Goal: Task Accomplishment & Management: Use online tool/utility

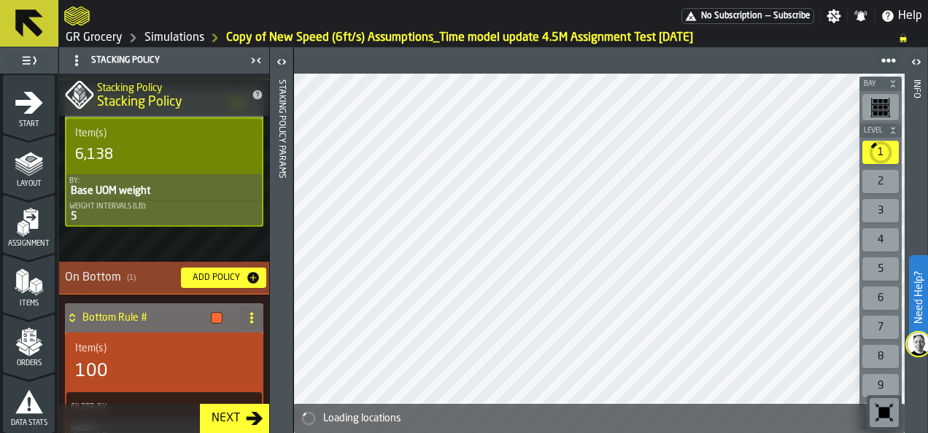
scroll to position [451, 0]
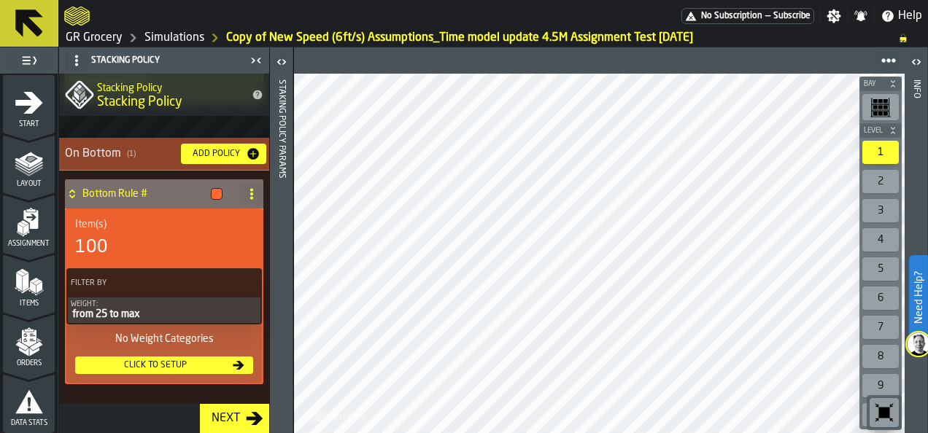
click at [192, 364] on div "Click to setup" at bounding box center [155, 365] width 149 height 10
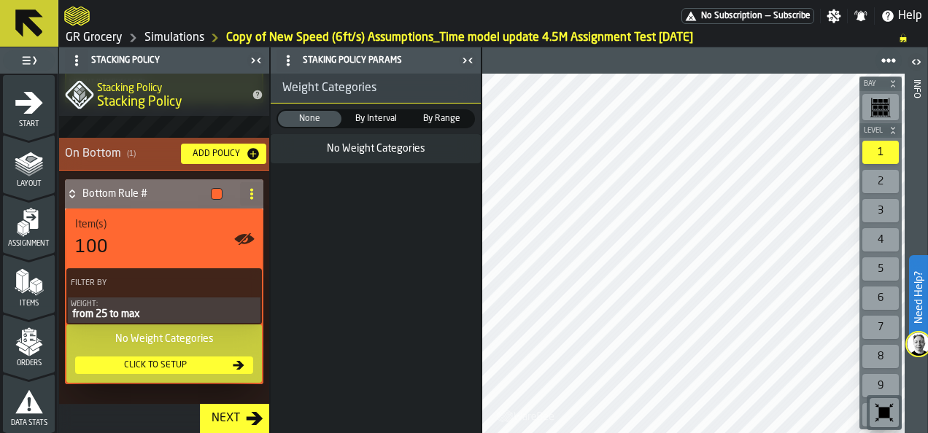
click at [137, 309] on div "from 25 to max" at bounding box center [164, 315] width 187 height 12
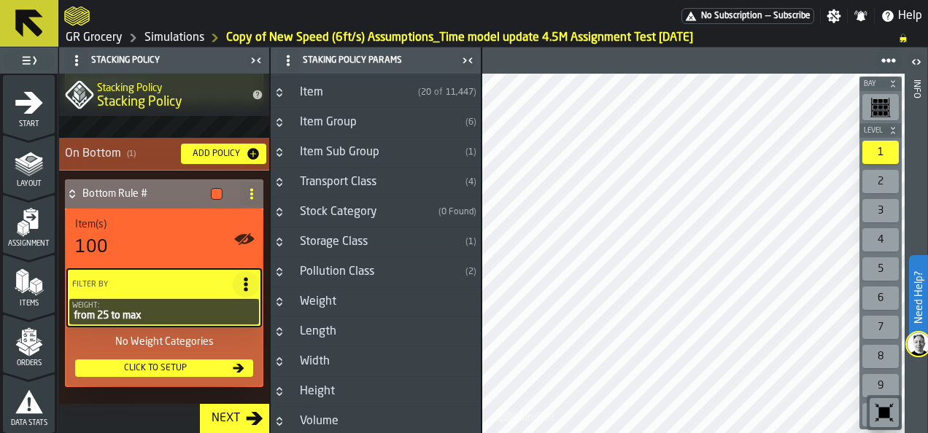
scroll to position [26, 0]
click at [346, 401] on h3 "Height" at bounding box center [376, 392] width 210 height 30
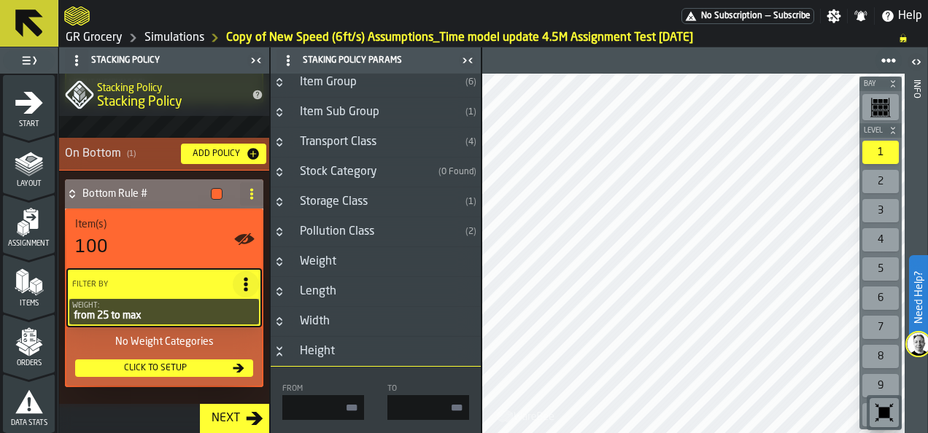
scroll to position [50, 0]
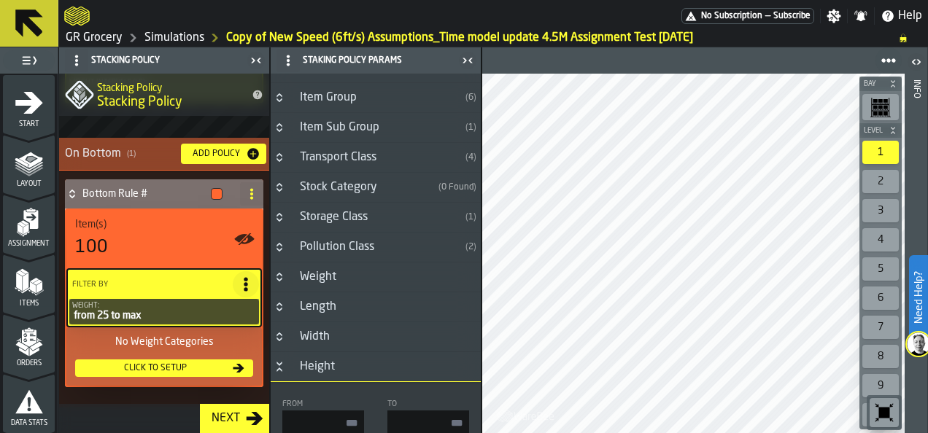
click at [344, 269] on h3 "Weight" at bounding box center [376, 278] width 210 height 30
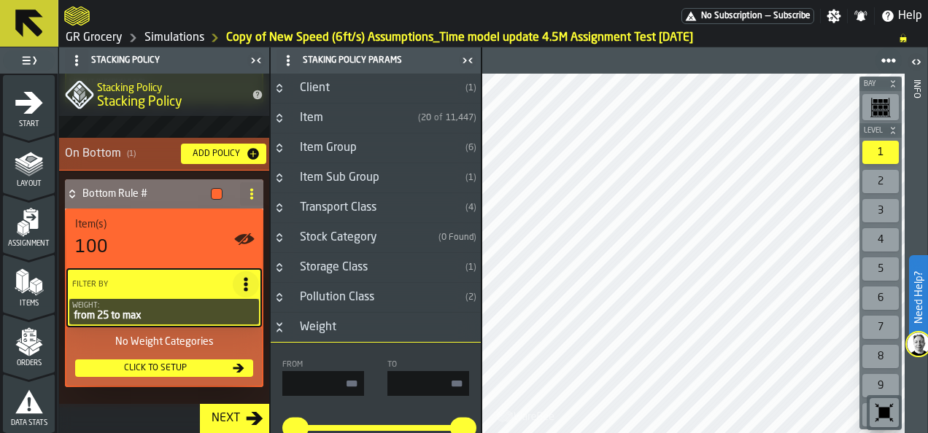
scroll to position [1, 0]
click at [206, 364] on div "Click to setup" at bounding box center [155, 368] width 149 height 10
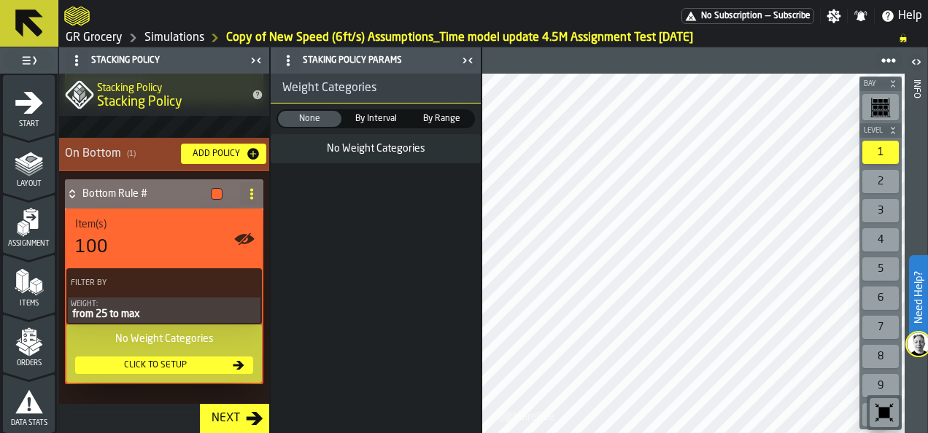
click at [206, 364] on div "Click to setup" at bounding box center [155, 365] width 149 height 10
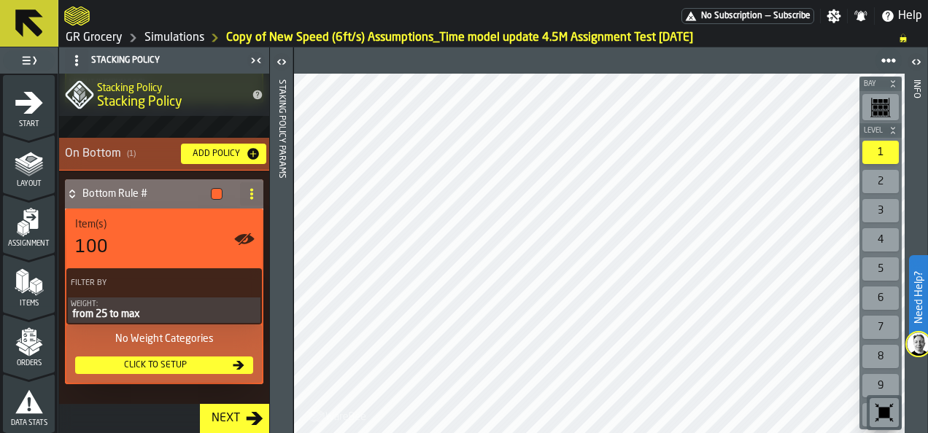
click at [216, 152] on div "Add Policy" at bounding box center [216, 154] width 59 height 10
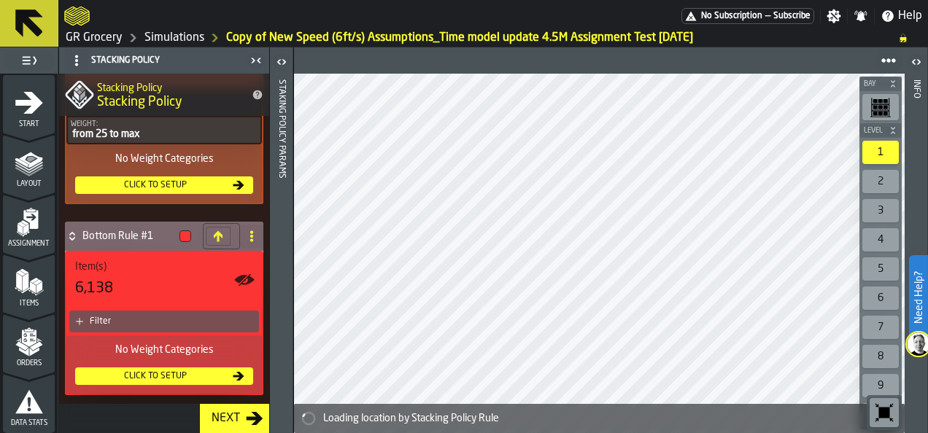
scroll to position [633, 0]
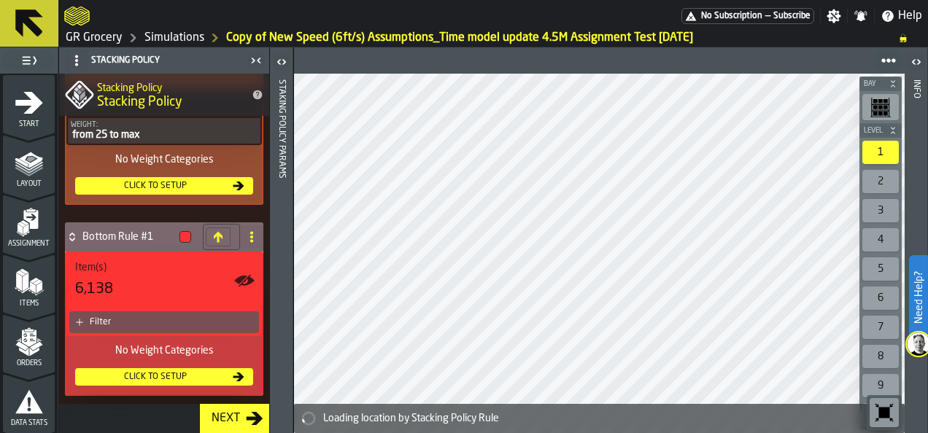
click at [142, 317] on div "Filter" at bounding box center [171, 322] width 163 height 10
click at [86, 309] on div "Item(s) 6,138" at bounding box center [164, 280] width 196 height 55
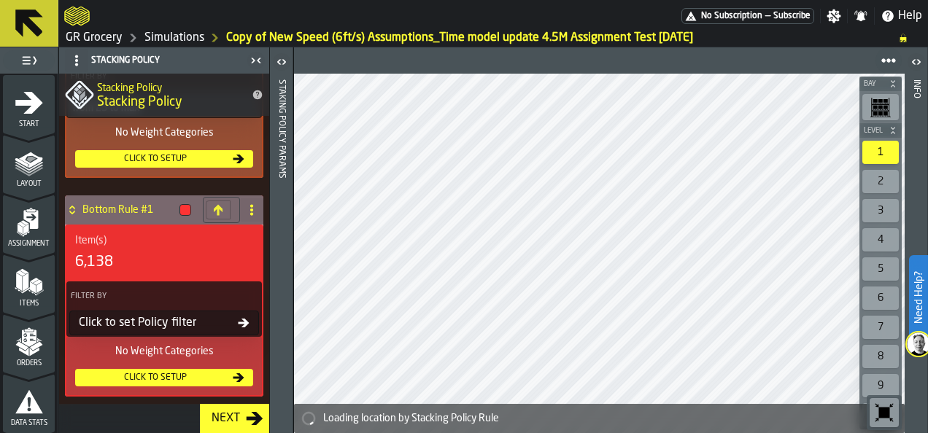
scroll to position [661, 0]
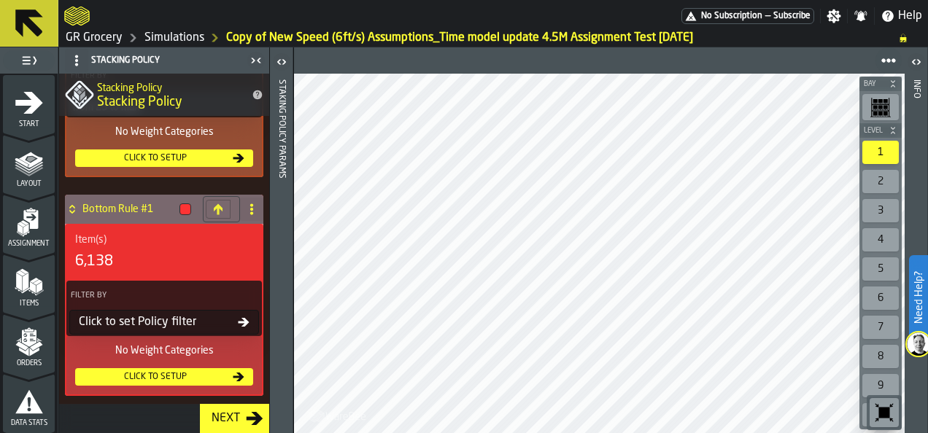
click at [169, 327] on div "Click to set Policy filter" at bounding box center [155, 323] width 165 height 18
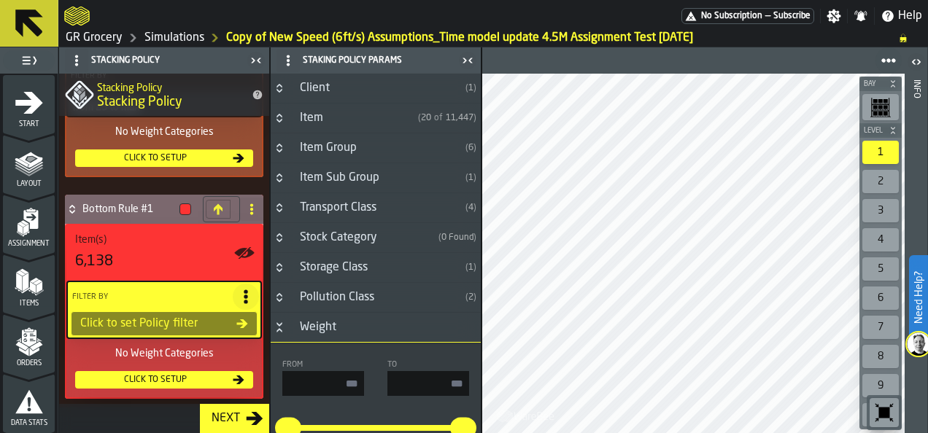
click at [169, 327] on div "Click to set Policy filter" at bounding box center [155, 324] width 162 height 18
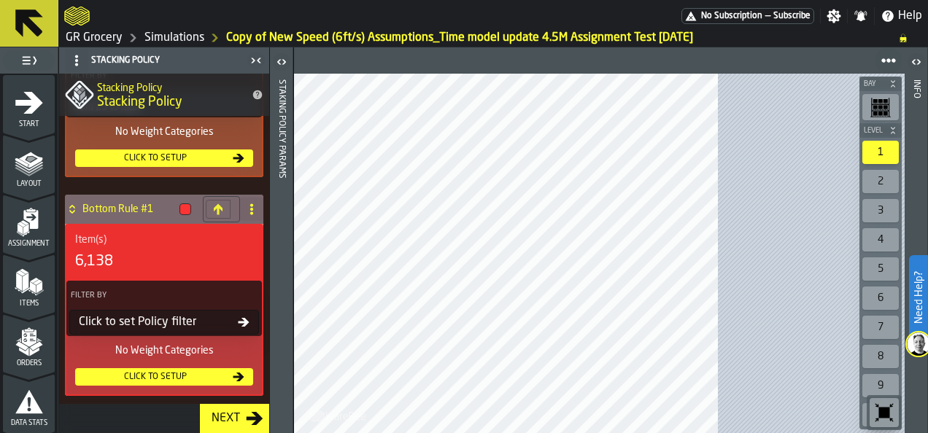
click at [215, 319] on div "Click to set Policy filter" at bounding box center [155, 323] width 165 height 18
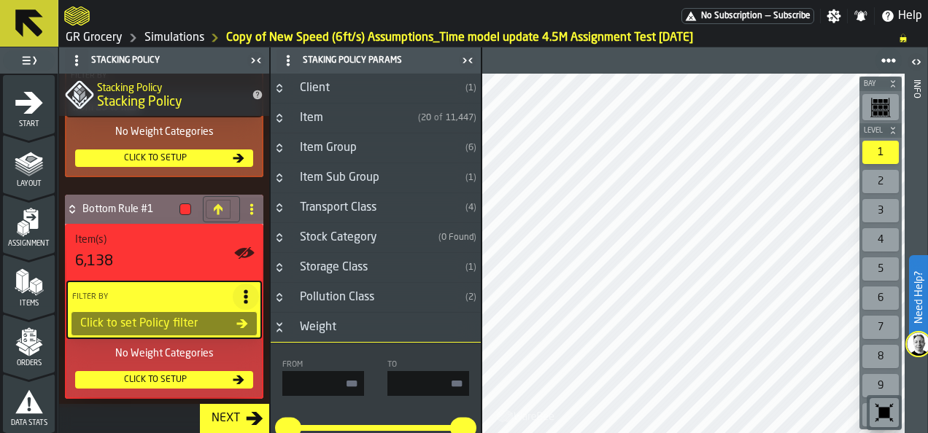
click at [339, 321] on div "Weight" at bounding box center [318, 328] width 54 height 18
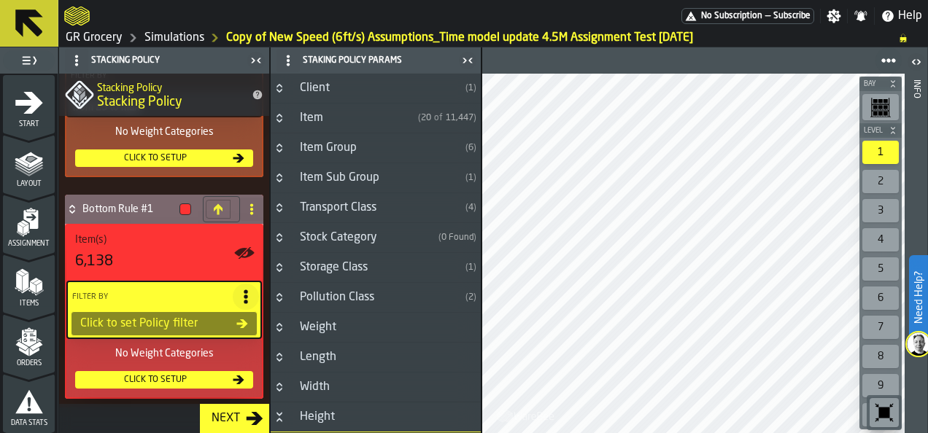
click at [339, 321] on div "Weight" at bounding box center [318, 328] width 54 height 18
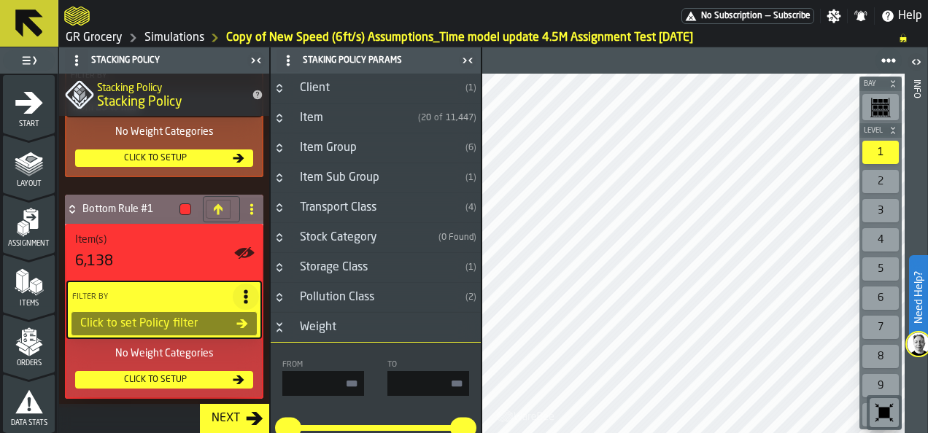
scroll to position [106, 0]
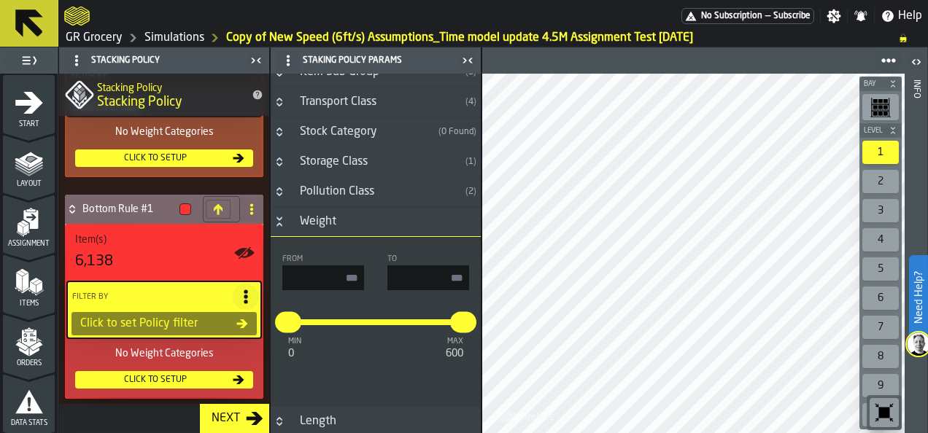
click at [339, 277] on input "input-value-" at bounding box center [323, 278] width 82 height 25
type input "**"
click at [363, 306] on div "min 0 max 600 * ***" at bounding box center [375, 334] width 187 height 64
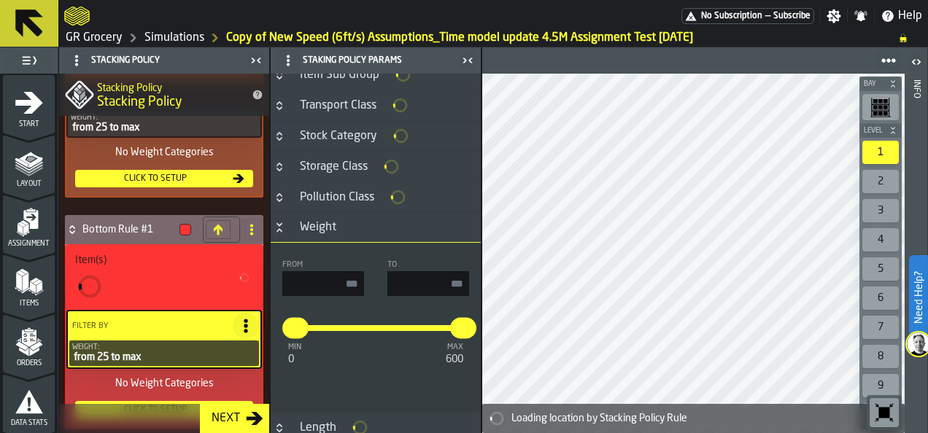
type input "**"
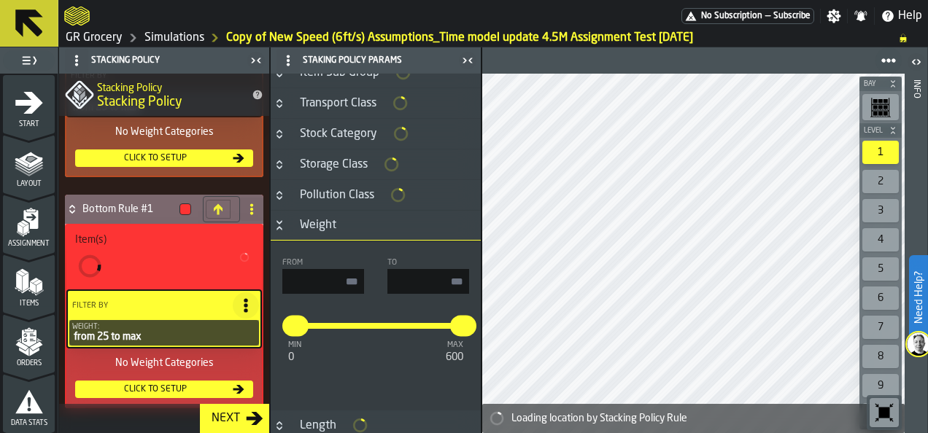
scroll to position [107, 0]
type input "*"
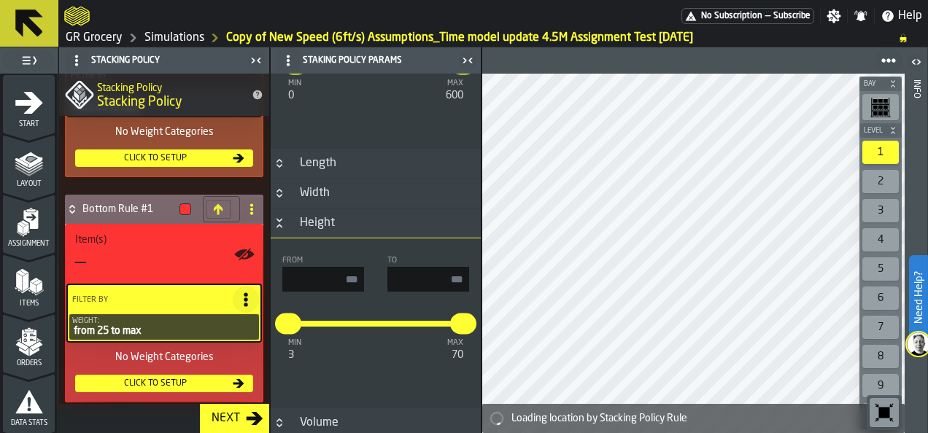
scroll to position [364, 0]
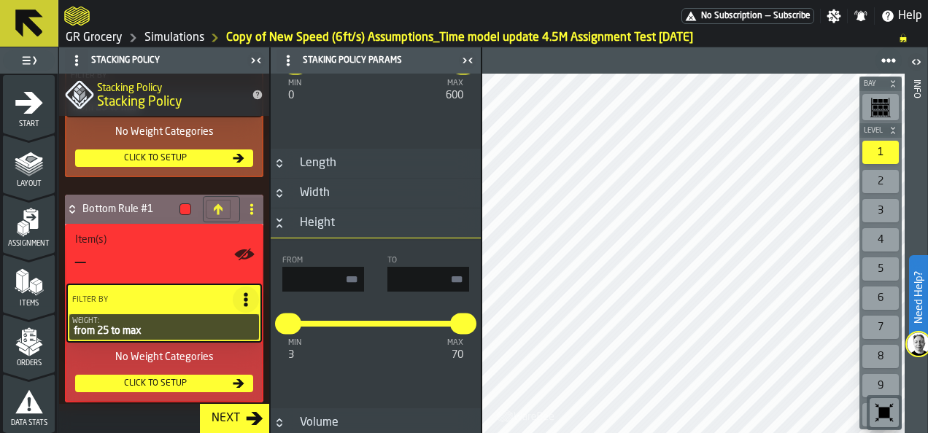
click at [443, 272] on input "input-value-" at bounding box center [428, 279] width 82 height 25
type input "**"
click at [362, 304] on div "min 3 max 70 * **" at bounding box center [375, 336] width 187 height 64
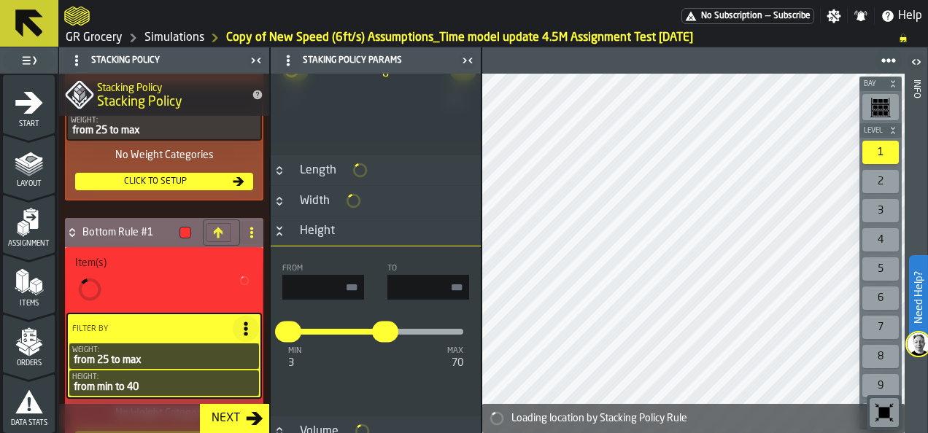
type input "**"
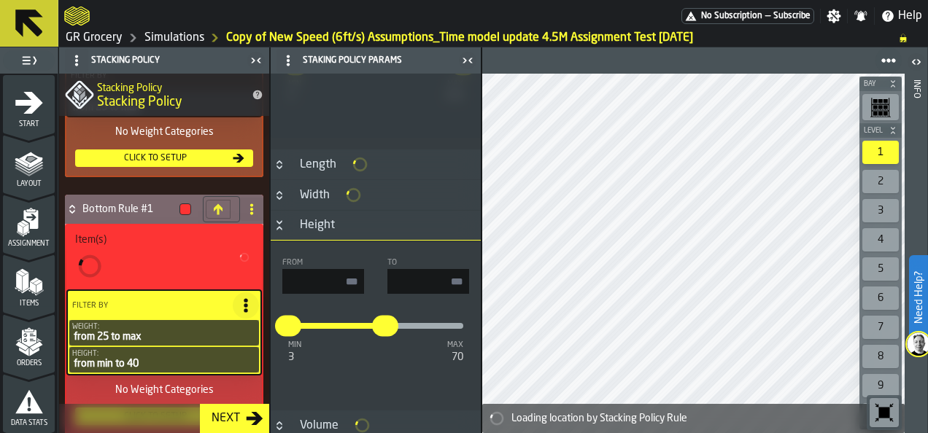
type input "***"
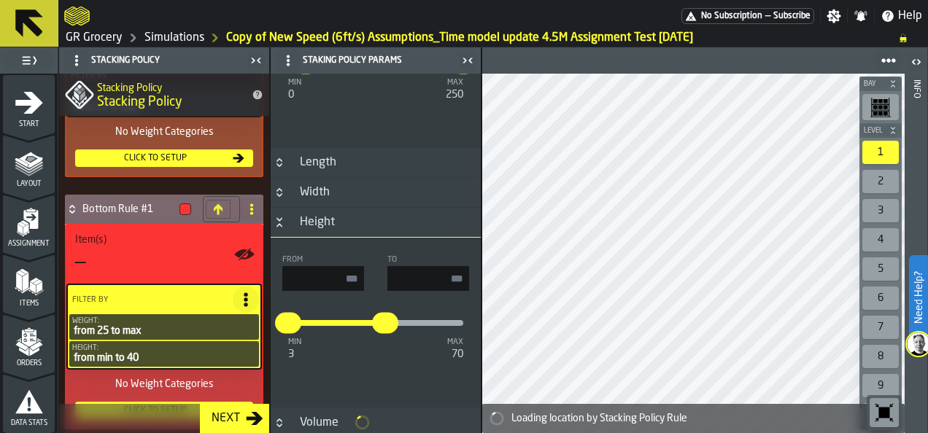
scroll to position [364, 0]
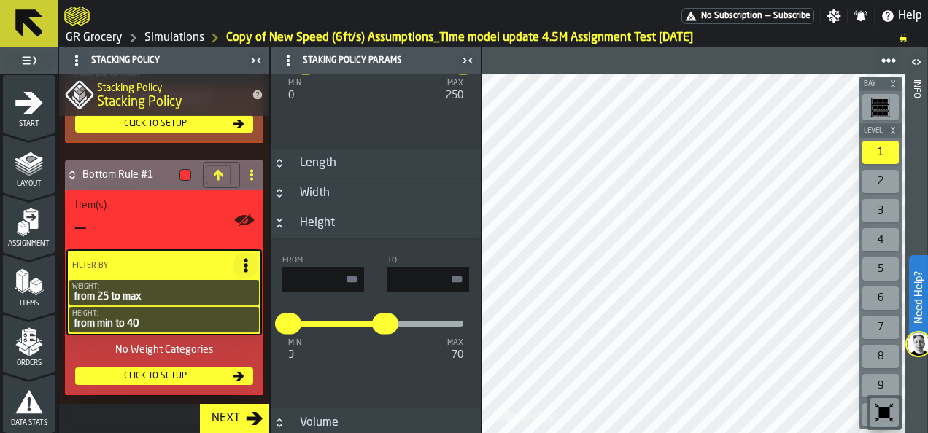
click at [186, 224] on div "—" at bounding box center [164, 228] width 178 height 23
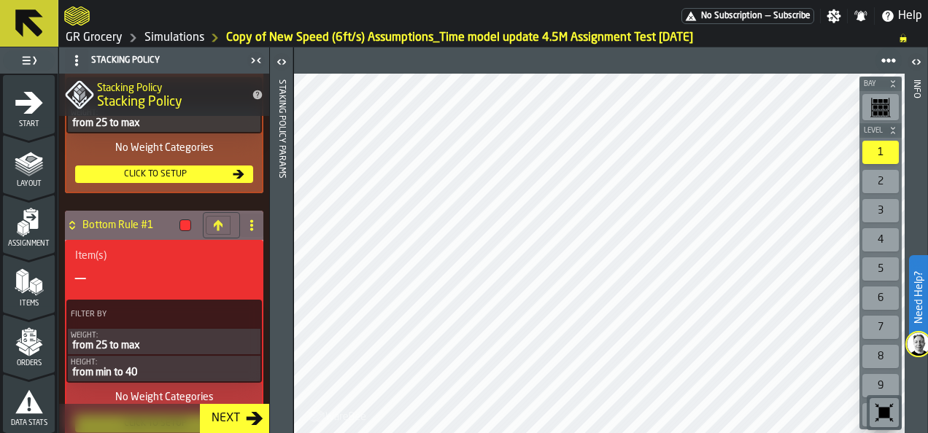
scroll to position [589, 0]
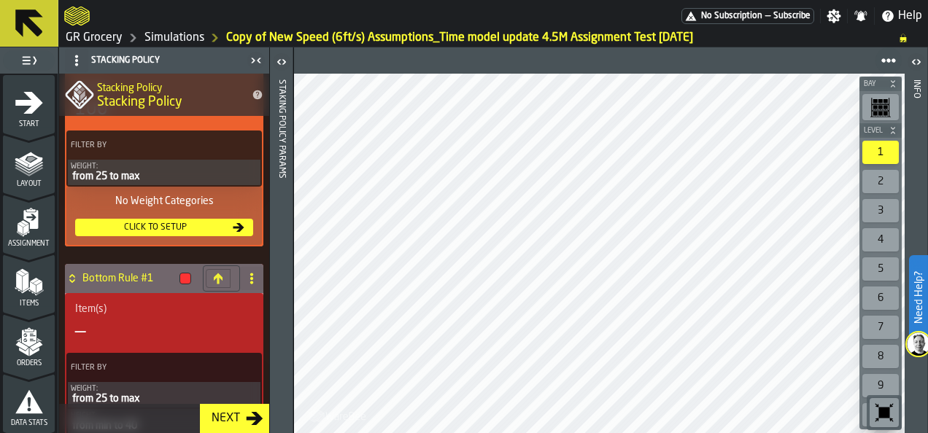
click at [193, 173] on div "from 25 to max" at bounding box center [164, 177] width 187 height 12
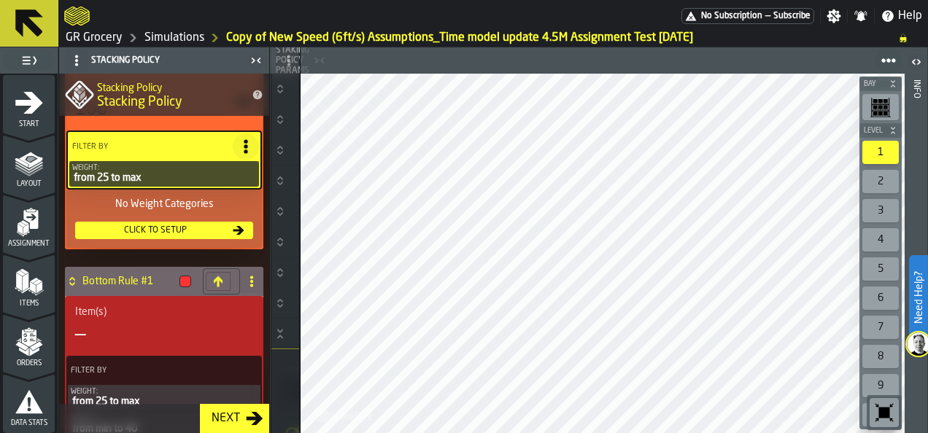
type input "**"
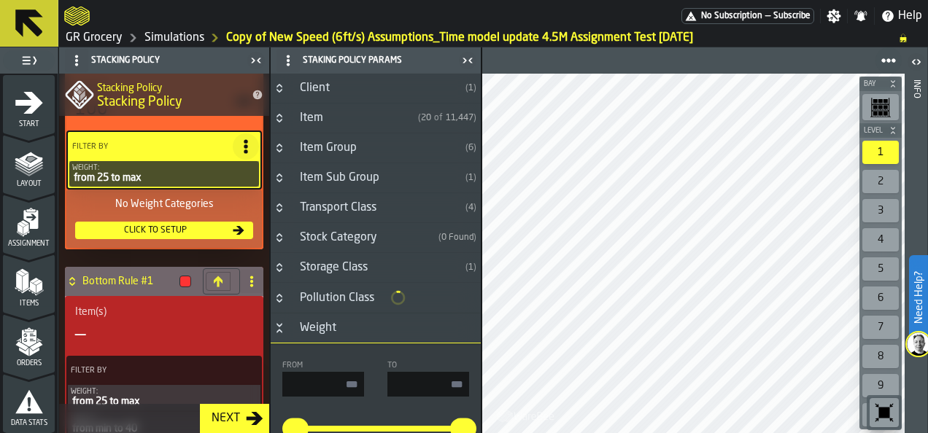
type input "***"
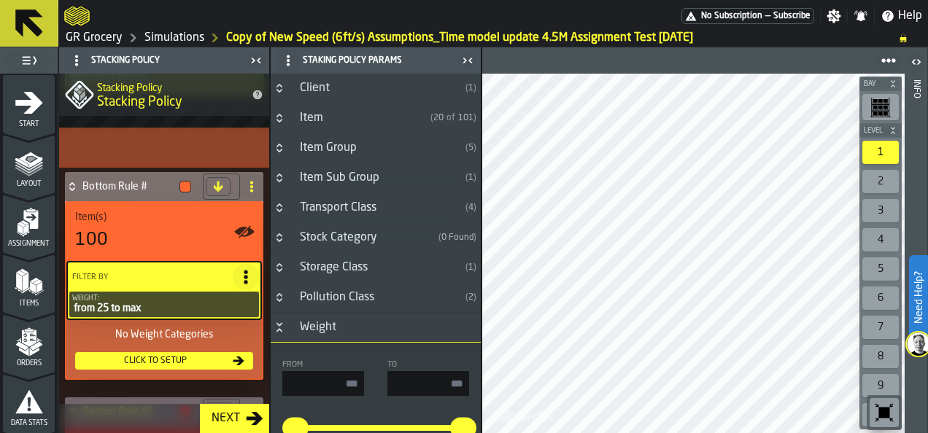
type input "*"
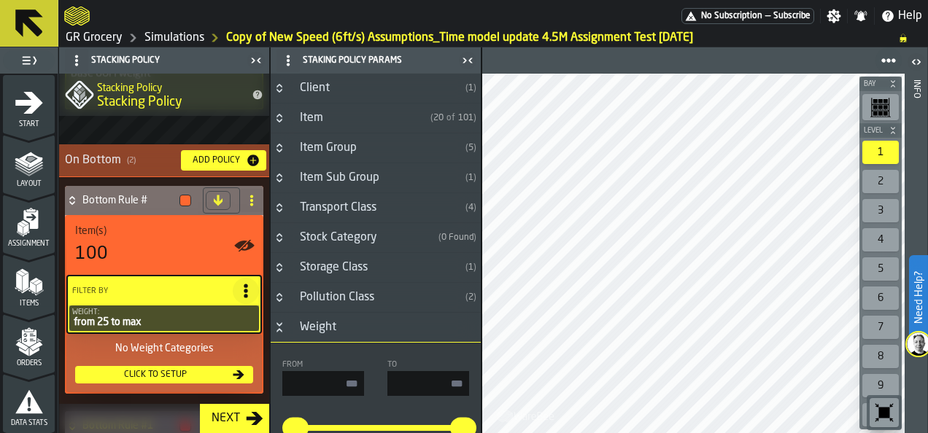
scroll to position [445, 0]
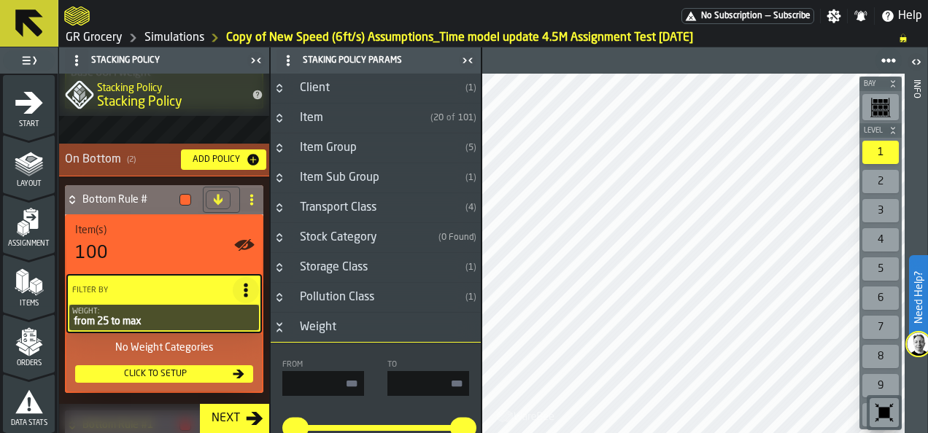
click at [246, 198] on icon at bounding box center [252, 200] width 12 height 12
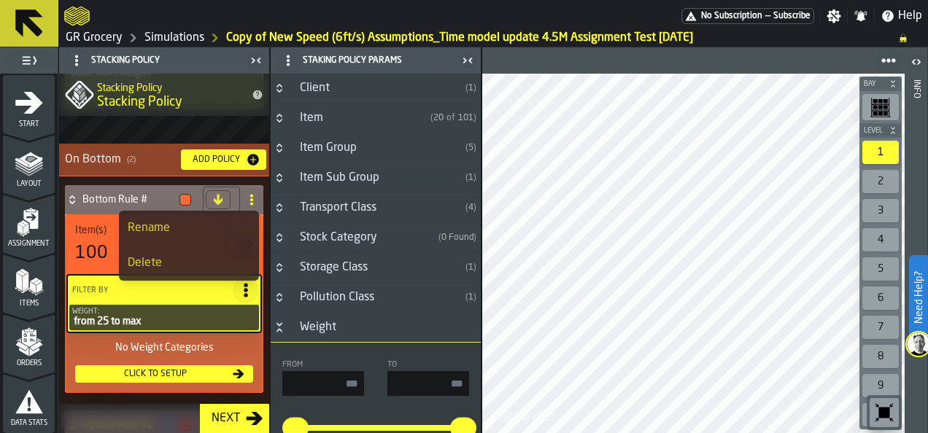
click at [210, 259] on div "Delete" at bounding box center [189, 264] width 123 height 18
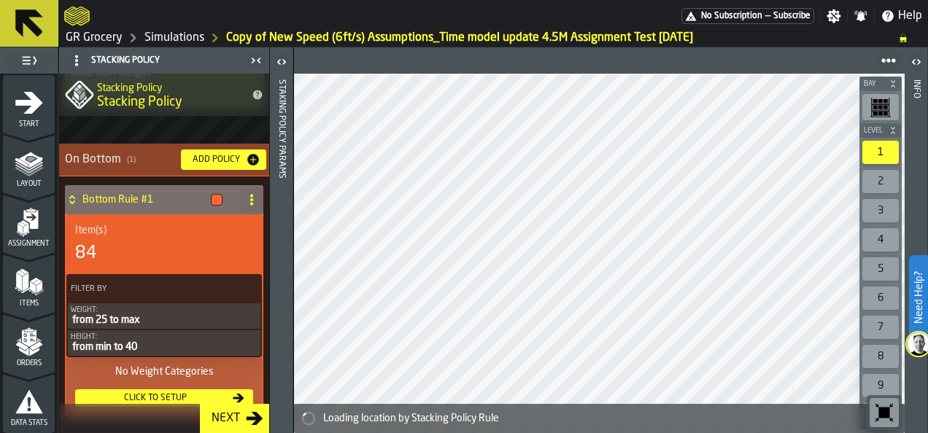
scroll to position [479, 0]
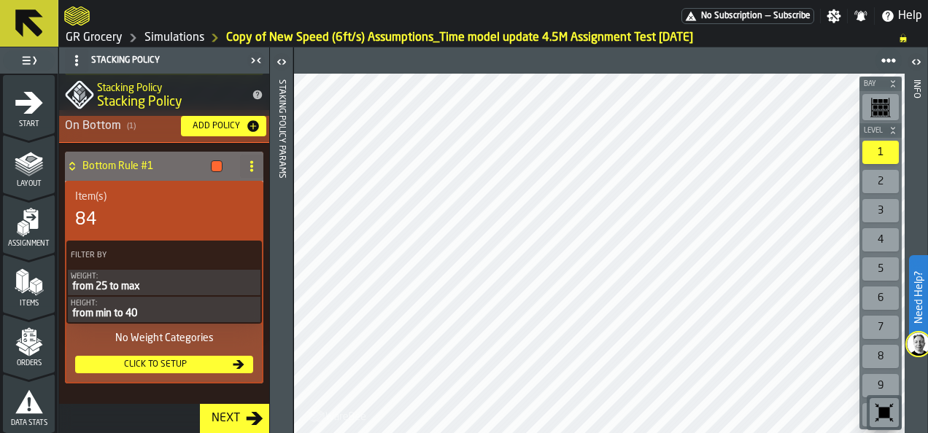
click at [887, 177] on div "2" at bounding box center [880, 181] width 36 height 23
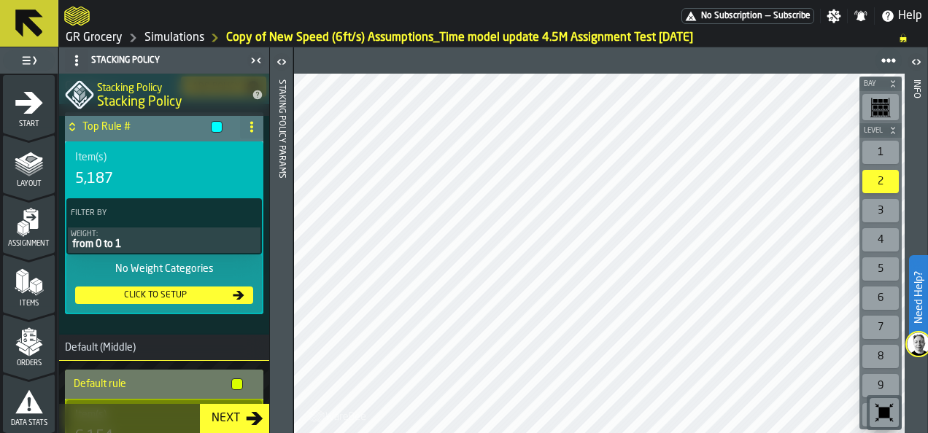
scroll to position [366, 0]
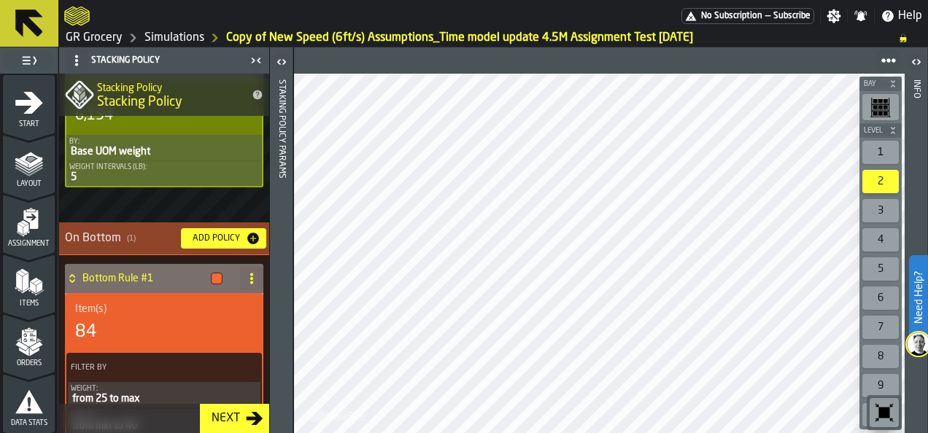
click at [167, 317] on div "Item(s) 84" at bounding box center [164, 324] width 178 height 41
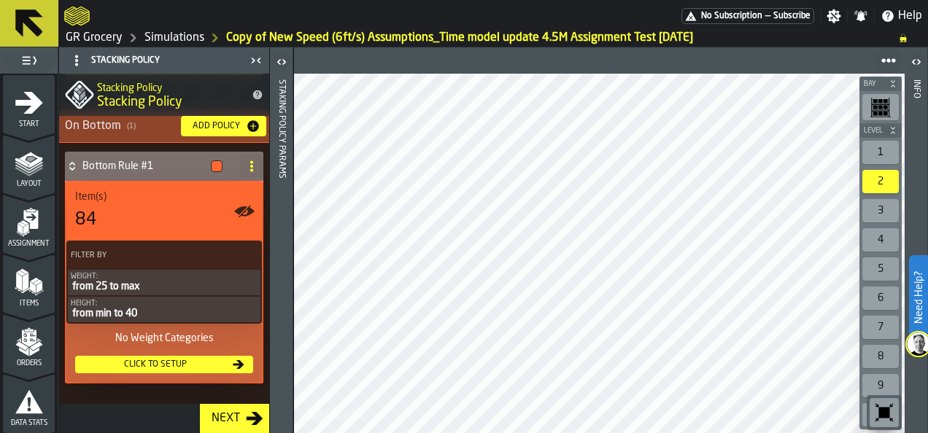
scroll to position [478, 0]
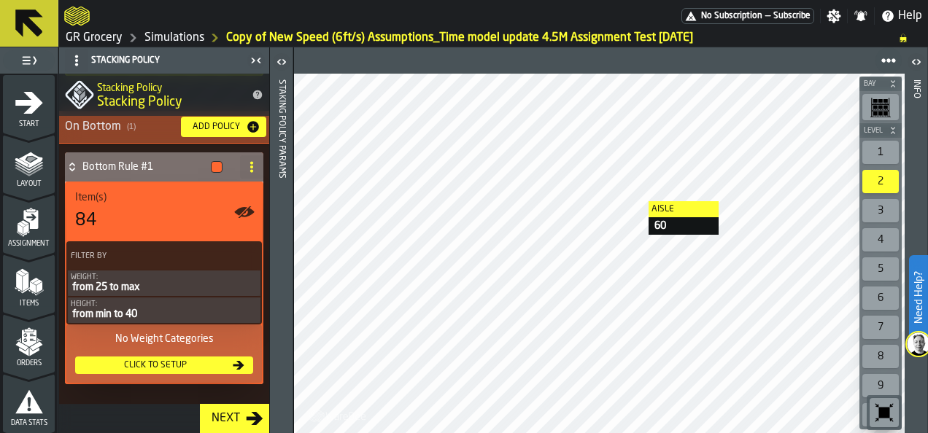
click at [884, 152] on div "1" at bounding box center [880, 152] width 36 height 23
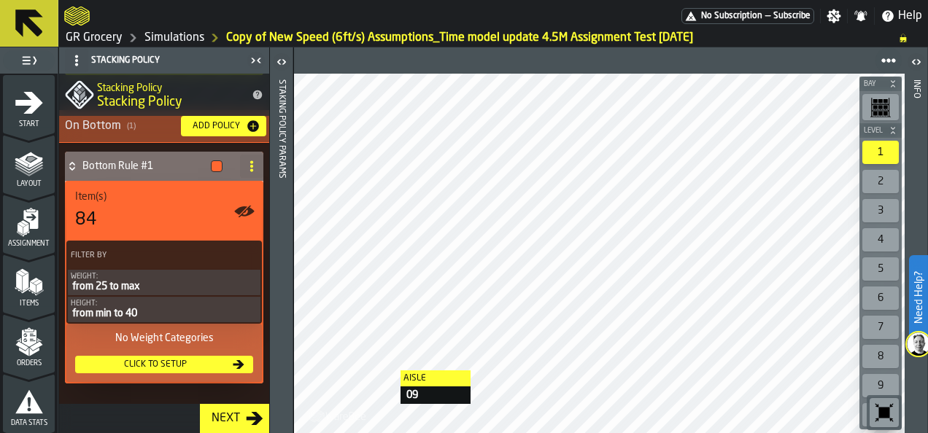
scroll to position [477, 0]
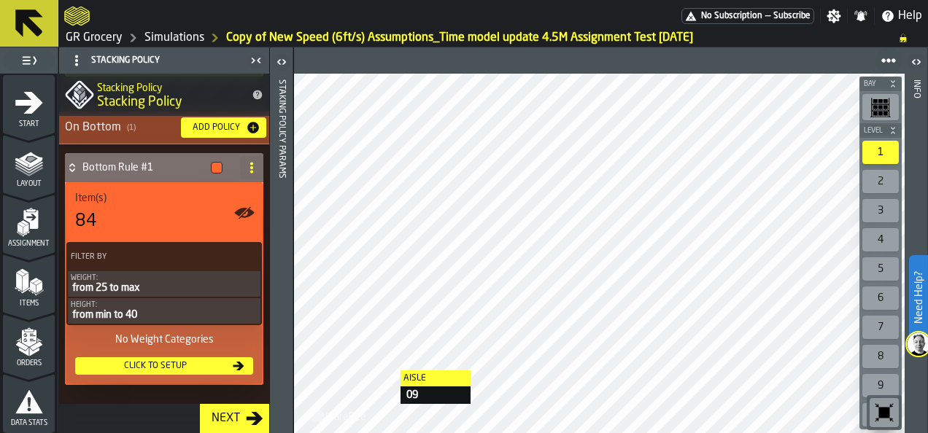
click at [162, 285] on div "from 25 to max" at bounding box center [164, 288] width 187 height 12
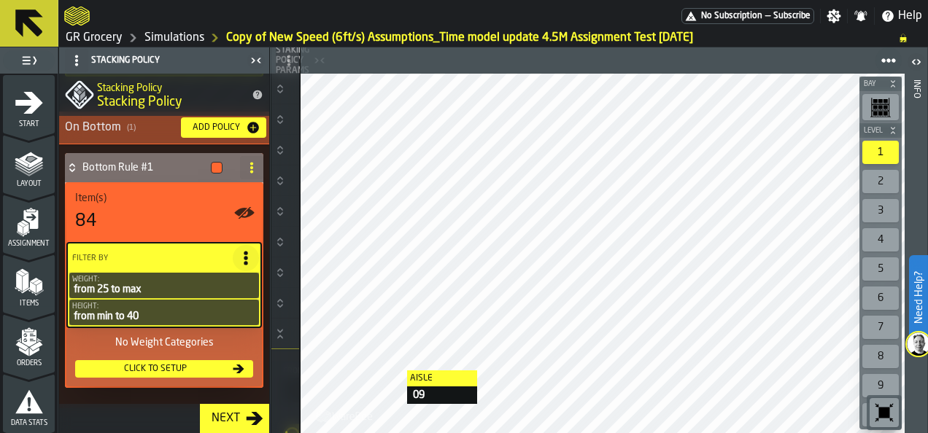
type input "**"
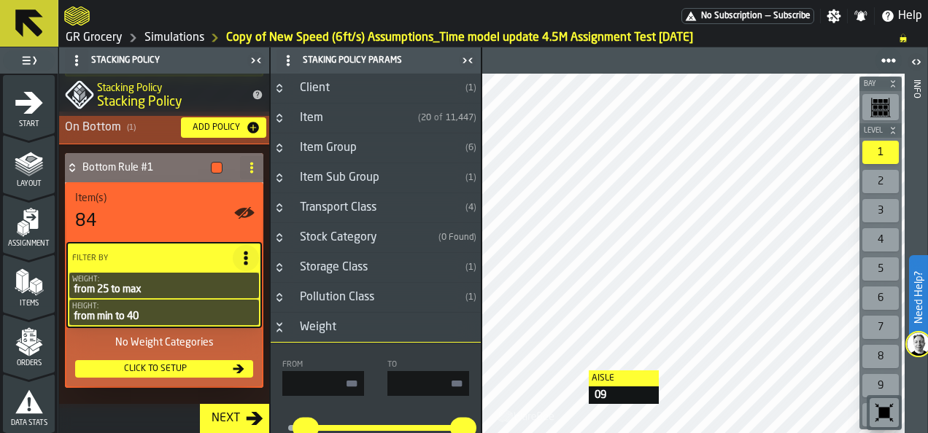
type input "***"
type input "*"
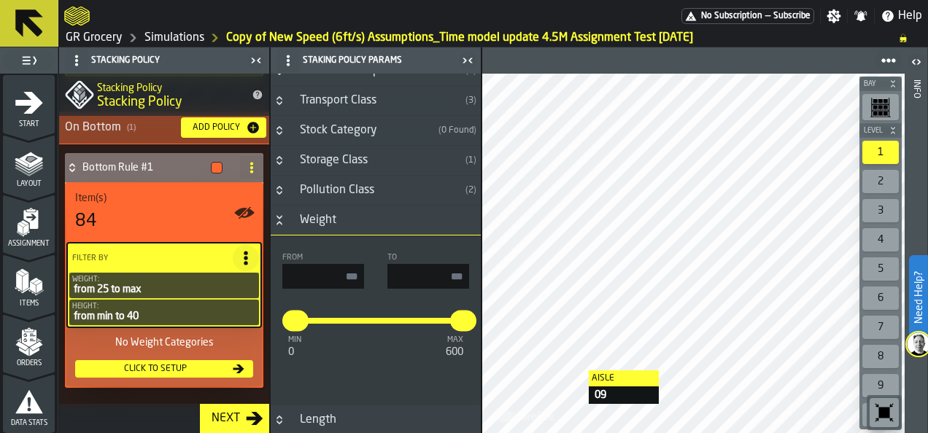
scroll to position [111, 0]
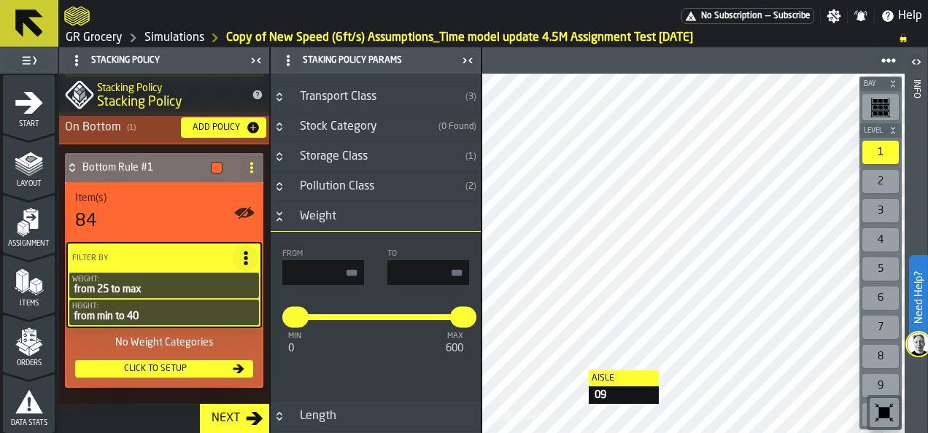
click at [354, 268] on input "**" at bounding box center [323, 272] width 82 height 25
type input "*"
click at [433, 269] on input "input-value-" at bounding box center [428, 272] width 82 height 25
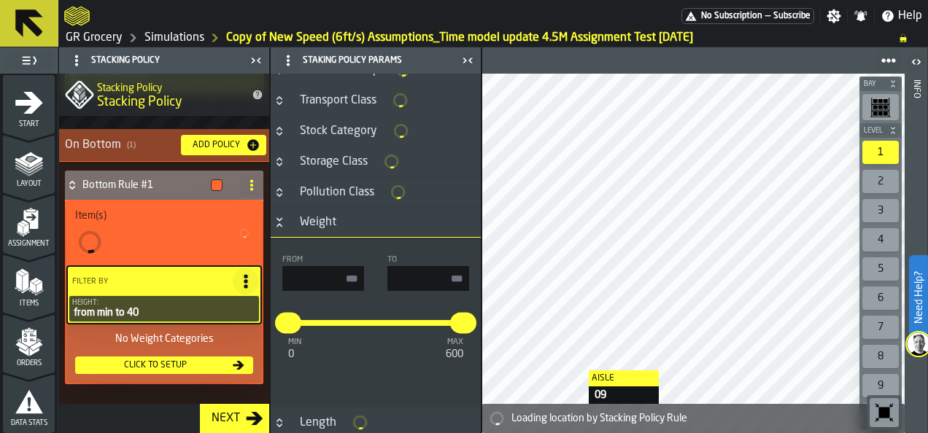
type input "*"
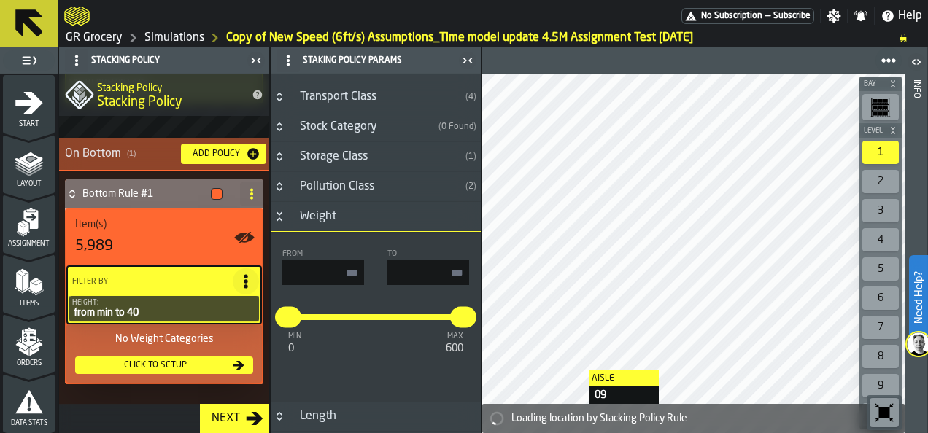
type input "**"
click at [374, 349] on div "min 0 max 600 * **" at bounding box center [375, 329] width 187 height 64
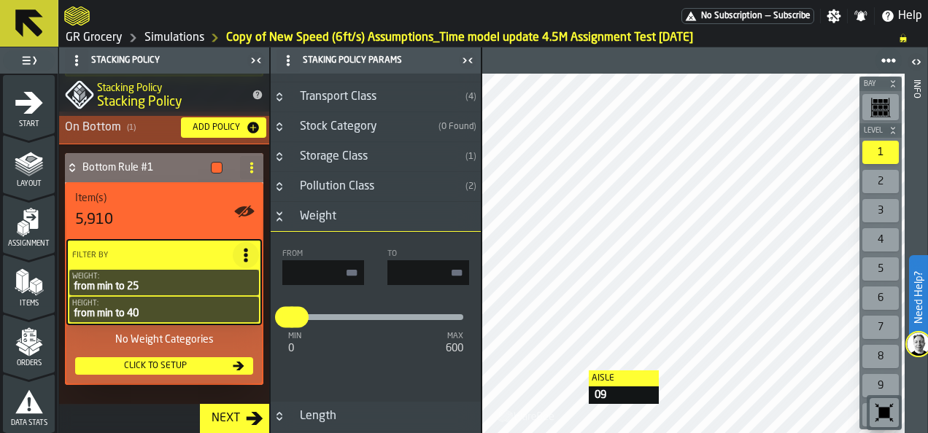
click at [349, 269] on input "input-value-" at bounding box center [323, 272] width 82 height 25
type input "**"
click at [457, 269] on input "**" at bounding box center [428, 272] width 82 height 25
type input "**"
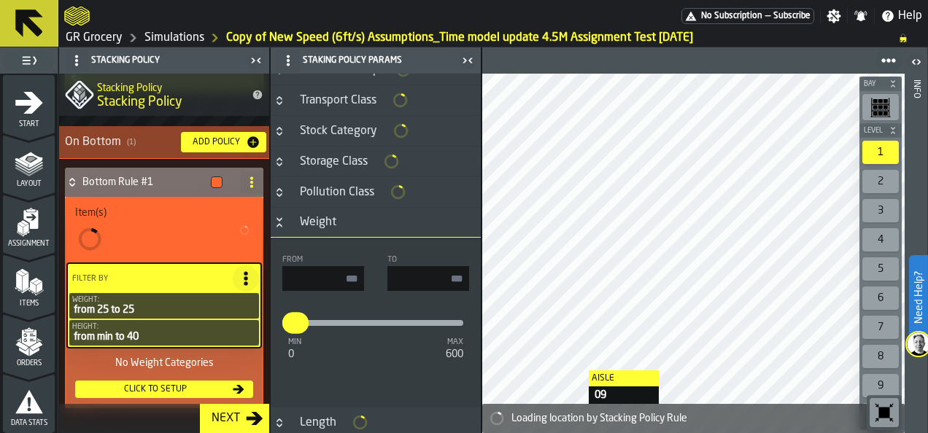
scroll to position [113, 0]
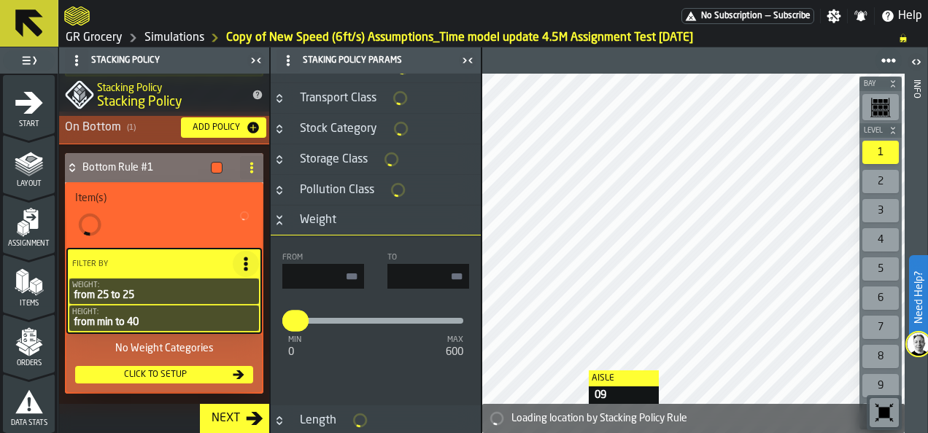
type input "*"
type input "***"
click at [333, 306] on div "min 0 max 600 ** ***" at bounding box center [375, 320] width 187 height 29
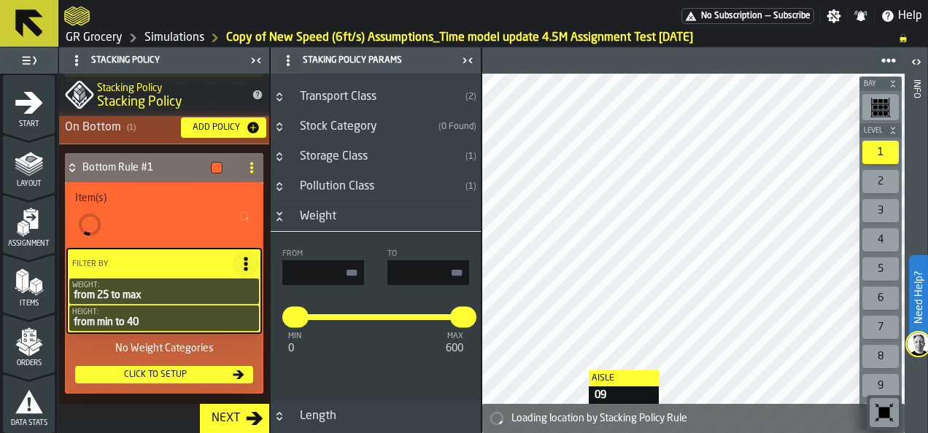
type input "*"
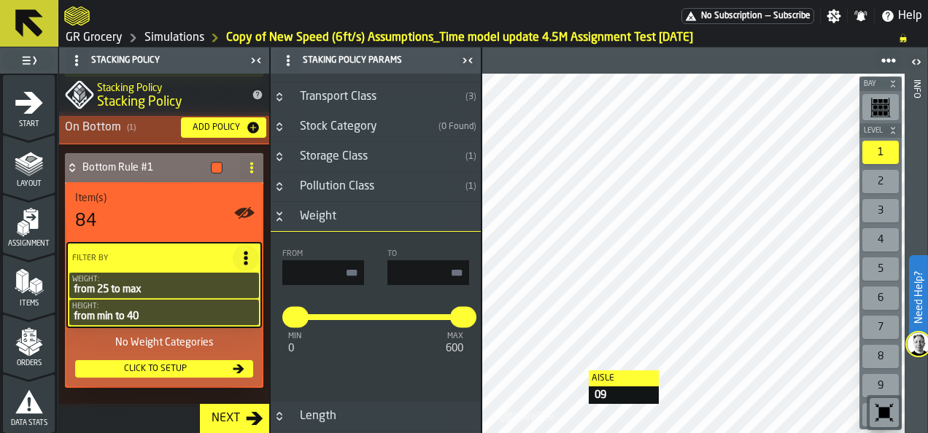
click at [468, 58] on icon "button-toggle-Close me" at bounding box center [468, 61] width 18 height 18
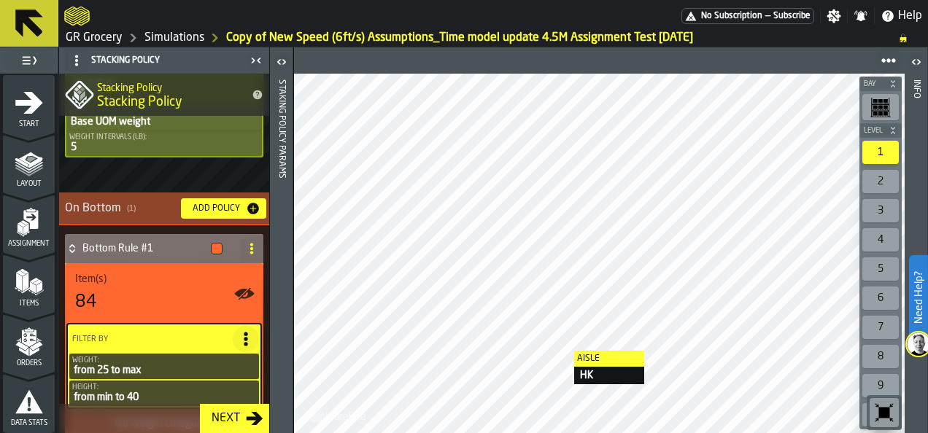
scroll to position [482, 0]
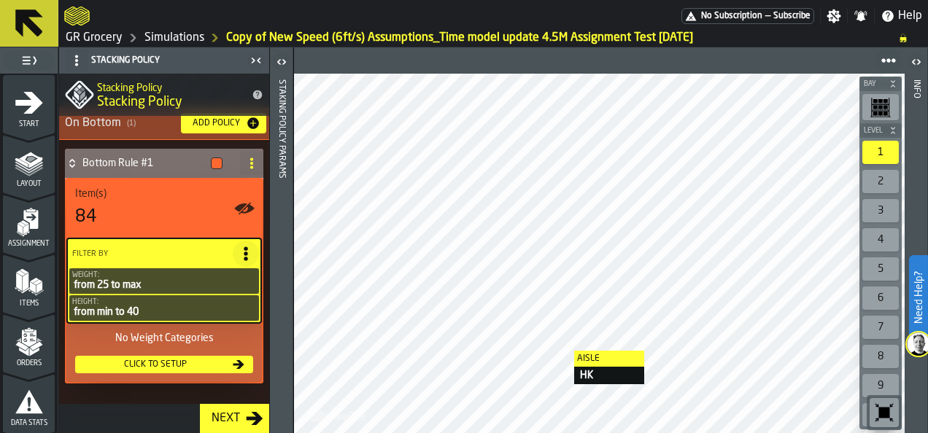
click at [167, 41] on link "Simulations" at bounding box center [174, 38] width 60 height 18
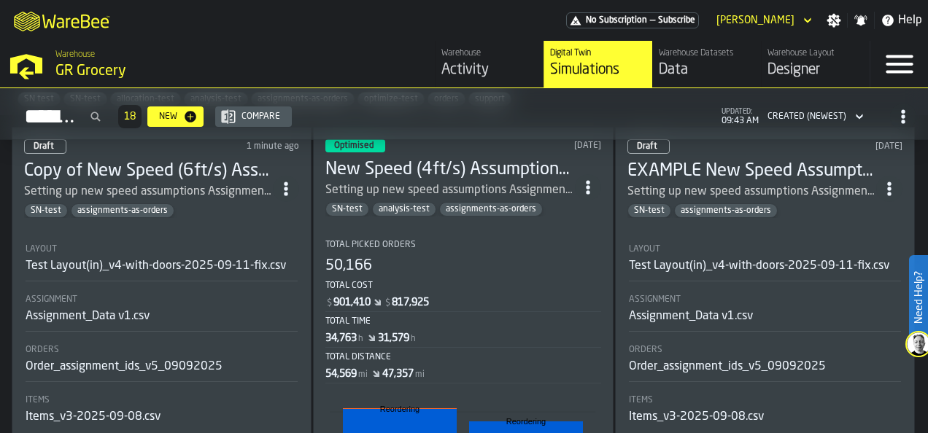
scroll to position [106, 0]
click at [514, 159] on h3 "New Speed (4ft/s) Assumptions_Time model update 4.5M Assignment Test [DATE]" at bounding box center [449, 169] width 249 height 23
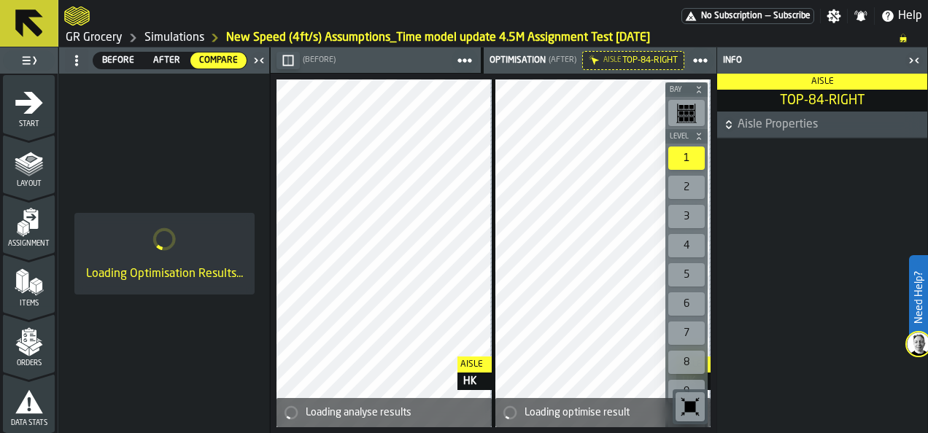
scroll to position [412, 0]
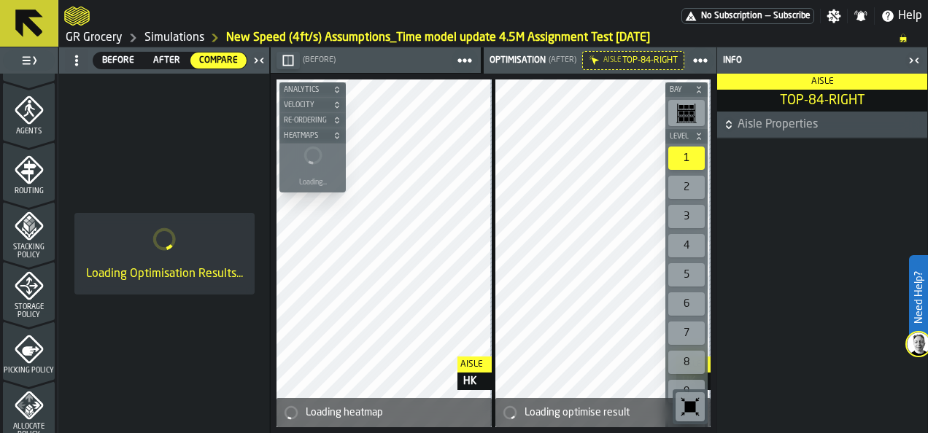
click at [42, 238] on div "Stacking Policy" at bounding box center [29, 236] width 52 height 48
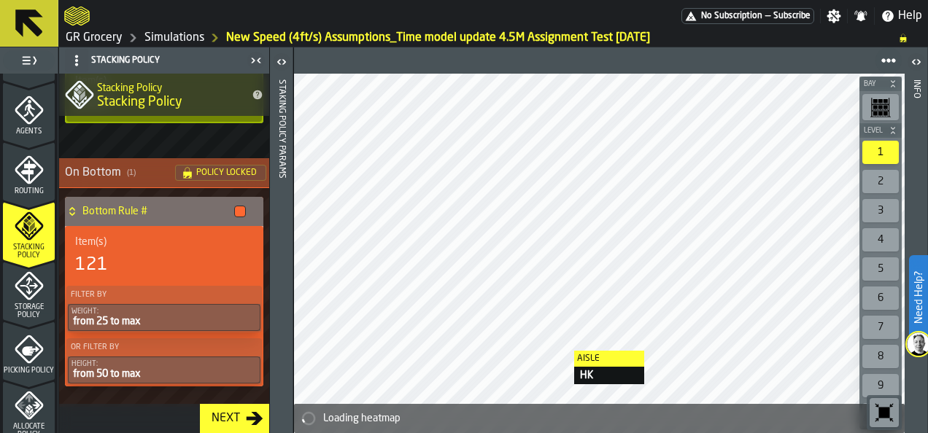
scroll to position [308, 0]
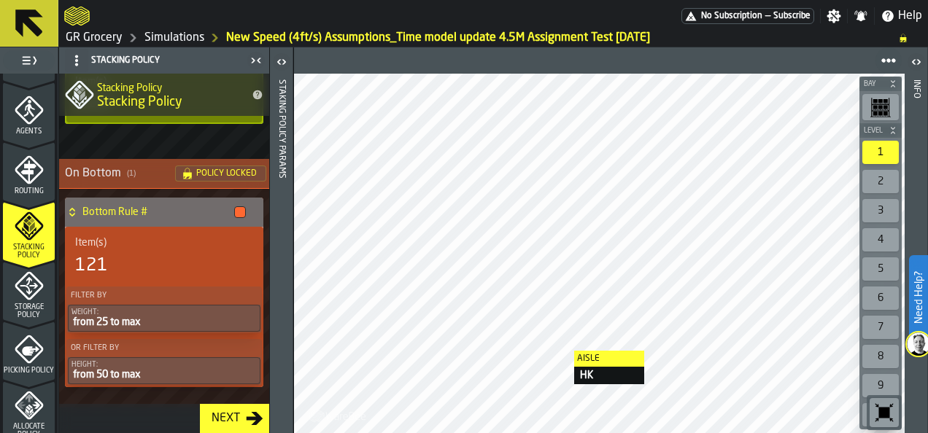
click at [168, 35] on link "Simulations" at bounding box center [174, 38] width 60 height 18
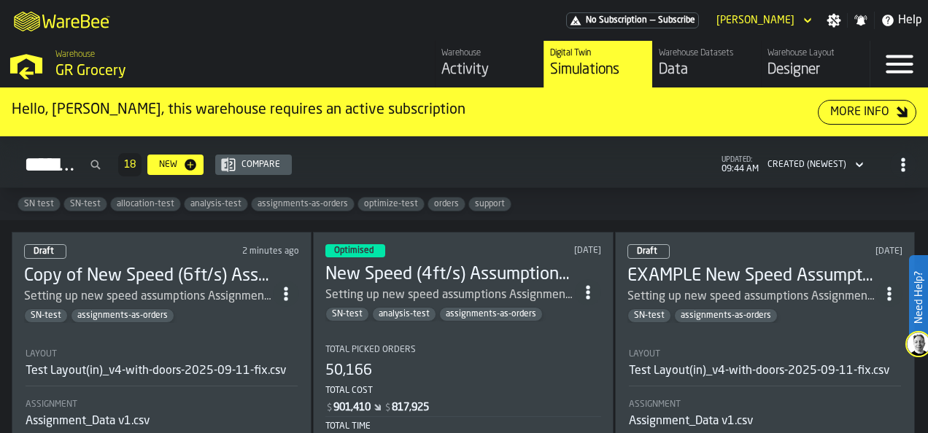
click at [206, 288] on div "Setting up new speed assumptions Assignment Based - Resource changes, re-orderi…" at bounding box center [148, 297] width 249 height 18
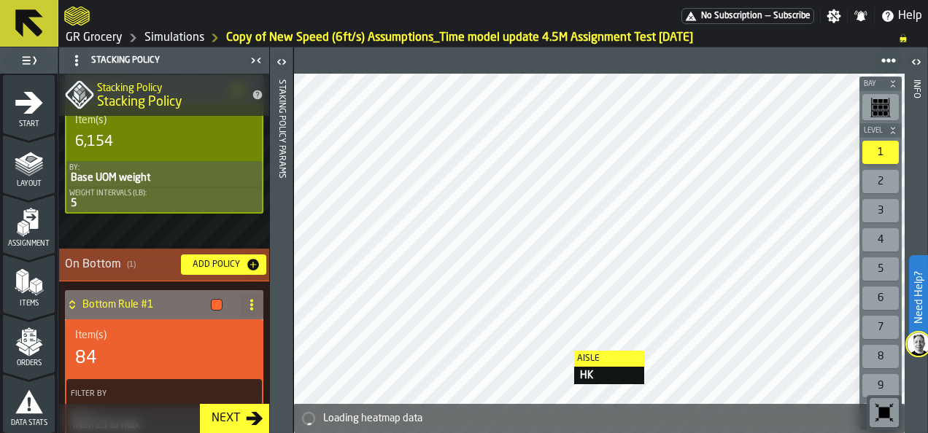
scroll to position [479, 0]
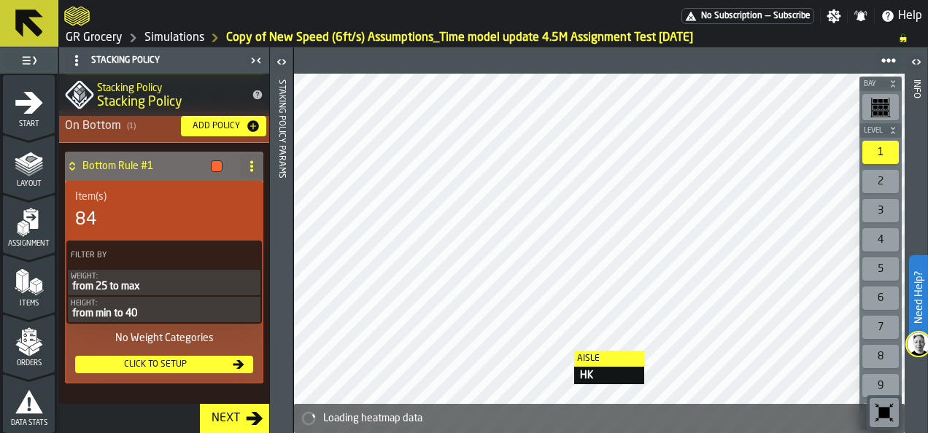
click at [204, 369] on div "Click to setup" at bounding box center [155, 365] width 149 height 10
click at [223, 364] on div "Click to setup" at bounding box center [155, 365] width 149 height 10
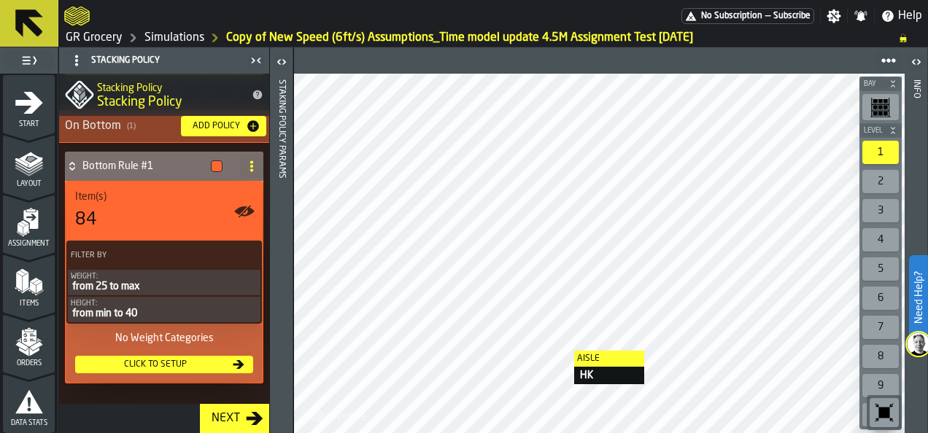
click at [236, 360] on icon "button-Click to setup" at bounding box center [239, 365] width 12 height 12
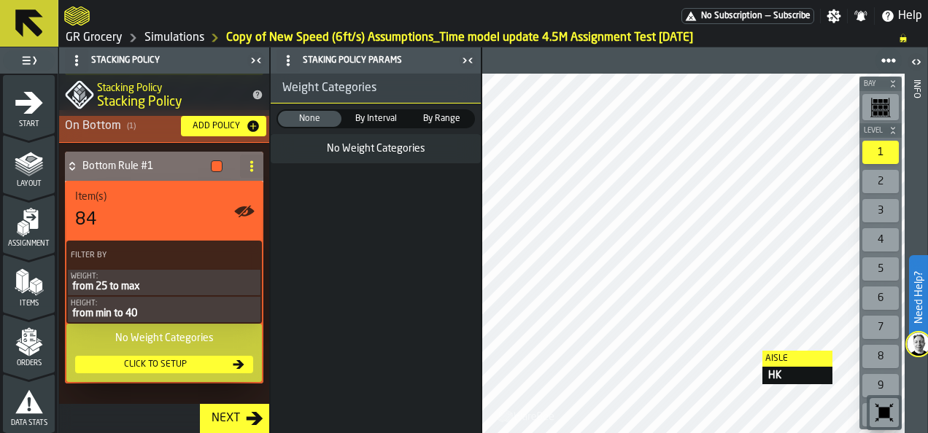
click at [453, 108] on div "None None By Interval By Interval By Range By Range" at bounding box center [376, 119] width 210 height 31
click at [447, 117] on span "By Range" at bounding box center [442, 118] width 61 height 13
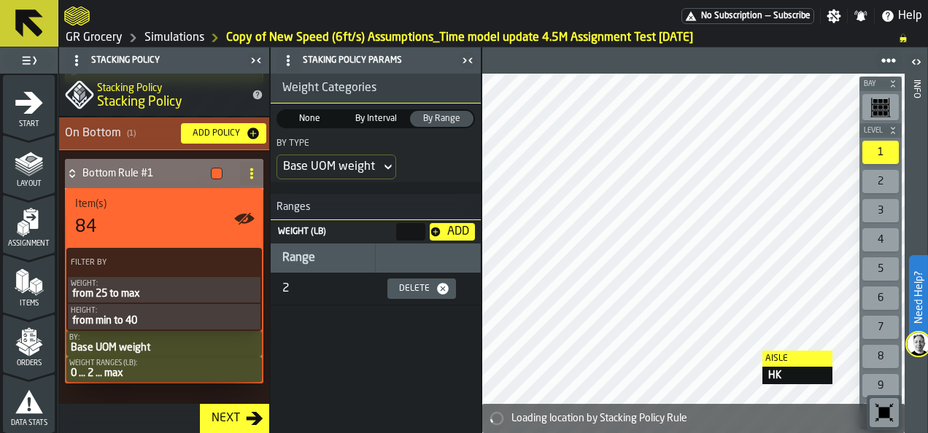
scroll to position [471, 0]
click at [442, 282] on icon "button-Delete" at bounding box center [443, 289] width 15 height 15
click at [467, 56] on icon "button-toggle-Close me" at bounding box center [468, 61] width 18 height 18
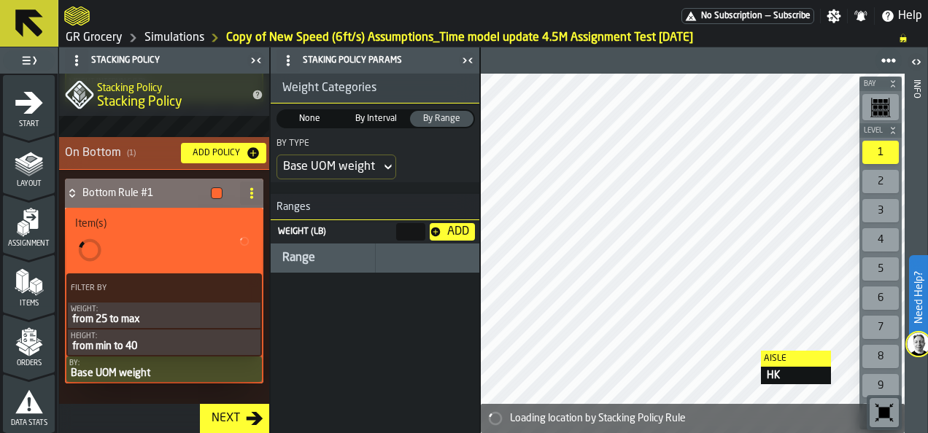
click at [467, 56] on main "1 Start 2 Layout 3 Assignment 4 Items 5 Orders 6 Data Stats 7 Heatmaps 8 Agents…" at bounding box center [464, 240] width 928 height 386
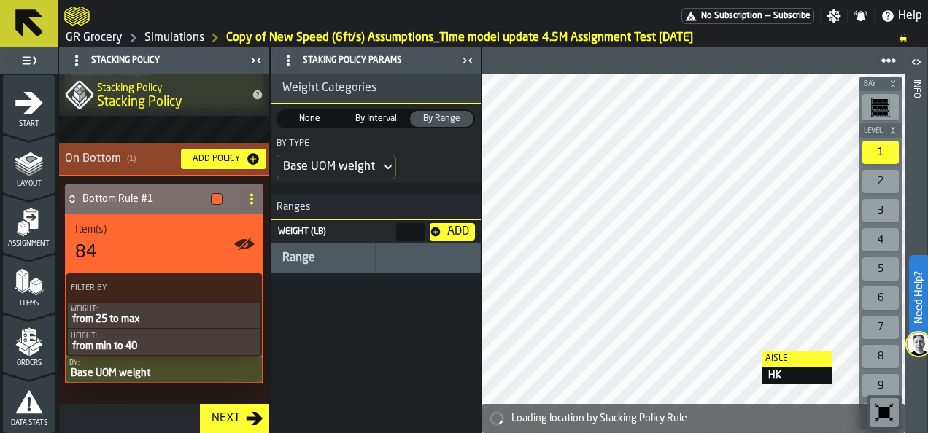
scroll to position [446, 0]
click at [143, 393] on div "Bottom Rule #1 Item(s) 84 Filter By Weight: from 25 to max Height: from min to …" at bounding box center [164, 290] width 204 height 217
drag, startPoint x: 146, startPoint y: 369, endPoint x: 165, endPoint y: 368, distance: 19.0
click at [123, 366] on div "By:" at bounding box center [164, 364] width 190 height 8
click at [165, 368] on div "Base UOM weight" at bounding box center [164, 374] width 190 height 12
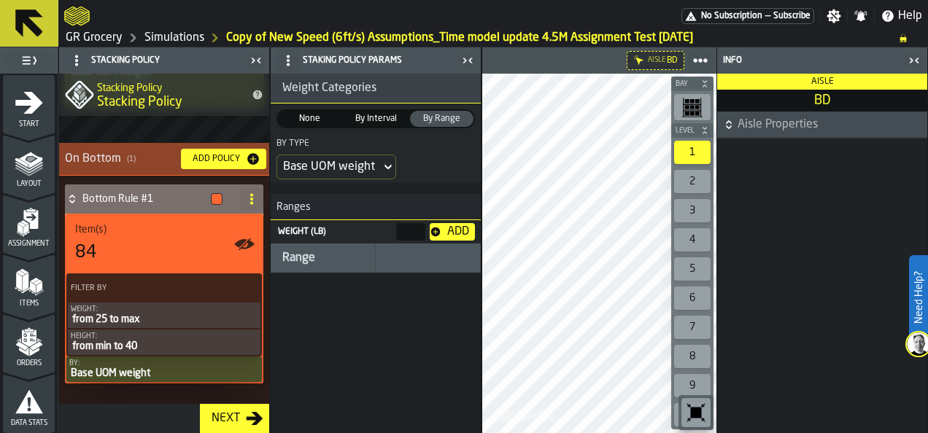
click at [152, 390] on div "Bottom Rule #1 Item(s) 84 Filter By Weight: from 25 to max Height: from min to …" at bounding box center [164, 290] width 204 height 217
click at [919, 65] on icon "button-toggle-Close me" at bounding box center [915, 61] width 18 height 18
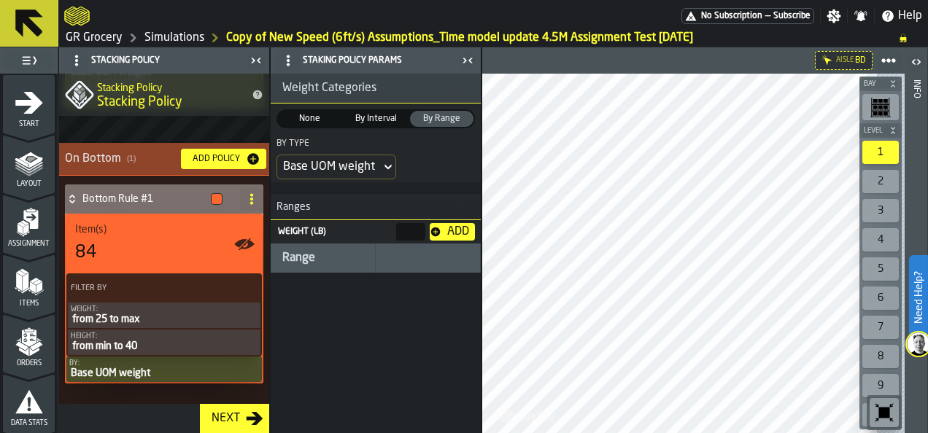
click at [123, 395] on div "Bottom Rule #1 Item(s) 84 Filter By Weight: from 25 to max Height: from min to …" at bounding box center [164, 290] width 204 height 217
click at [467, 66] on icon "button-toggle-Close me" at bounding box center [468, 61] width 18 height 18
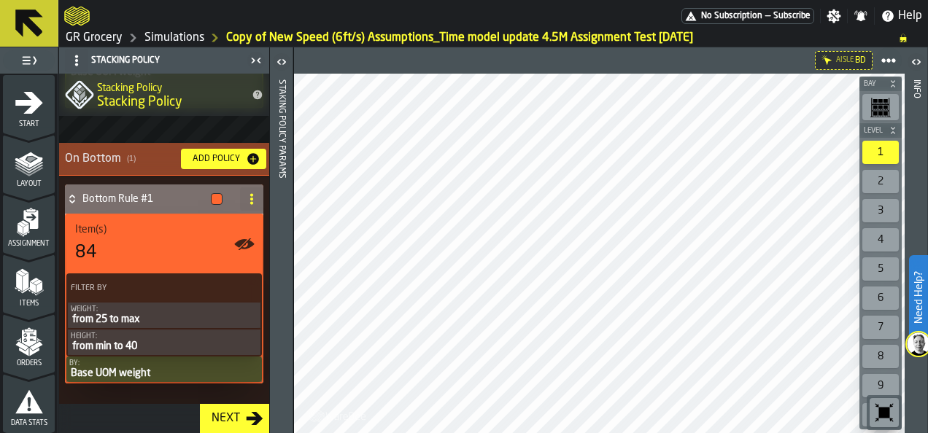
click at [163, 370] on div "Base UOM weight" at bounding box center [164, 374] width 190 height 12
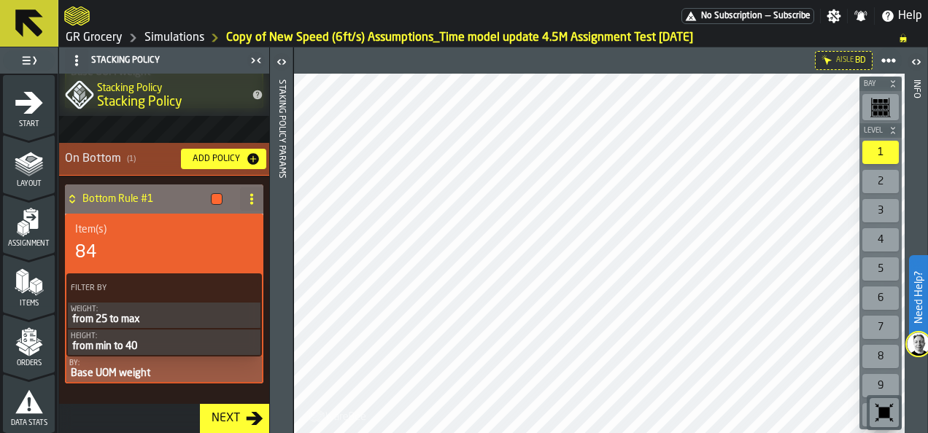
click at [252, 203] on icon at bounding box center [252, 199] width 12 height 12
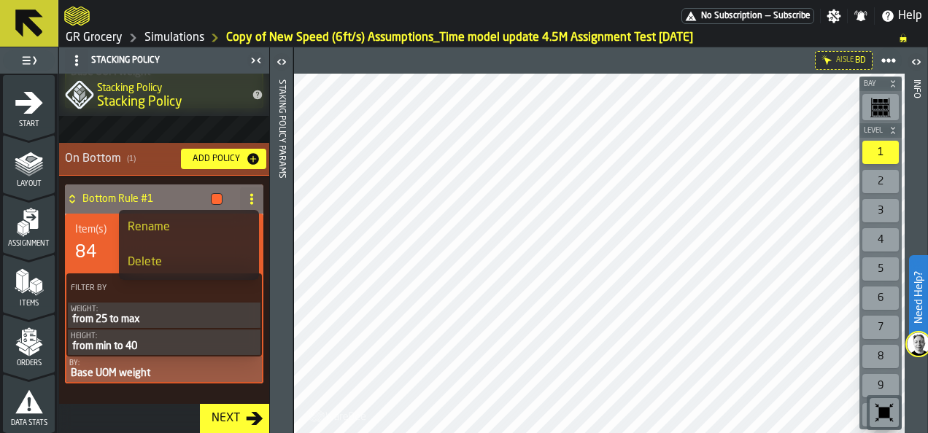
click at [228, 257] on div "Delete" at bounding box center [189, 263] width 123 height 18
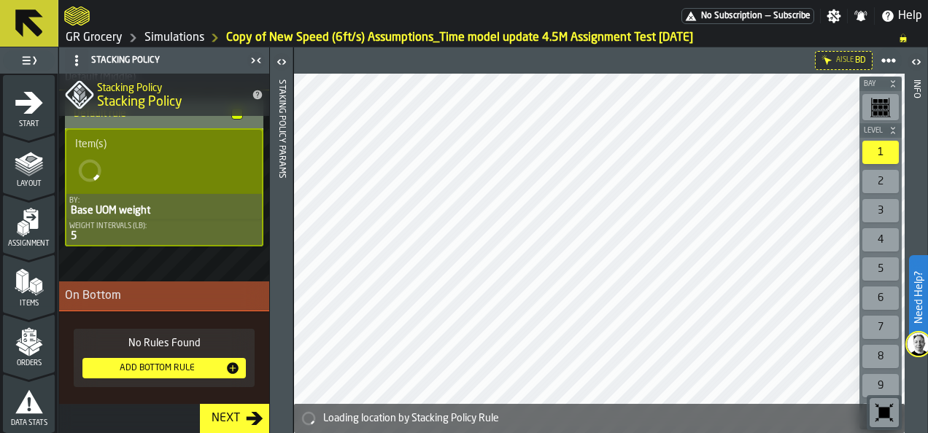
scroll to position [307, 0]
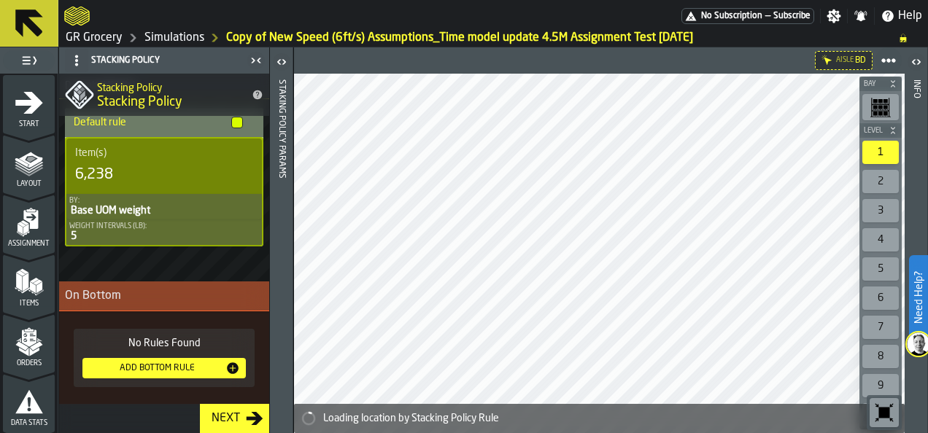
click at [201, 291] on div "On Bottom" at bounding box center [167, 296] width 204 height 18
click at [196, 363] on div "Add Bottom Rule" at bounding box center [156, 368] width 137 height 10
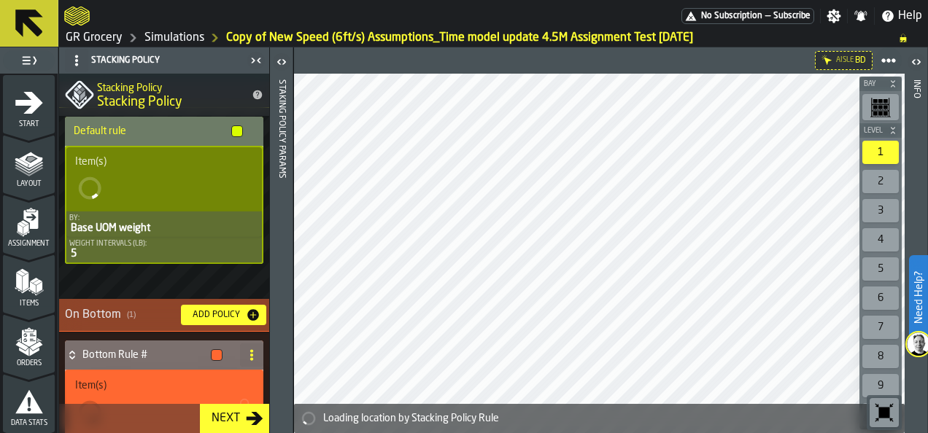
scroll to position [316, 0]
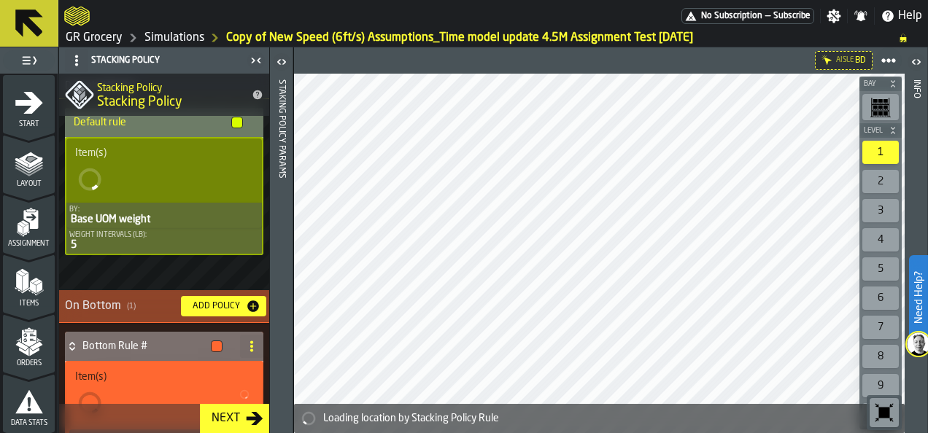
click at [84, 430] on div "Filter" at bounding box center [164, 441] width 190 height 22
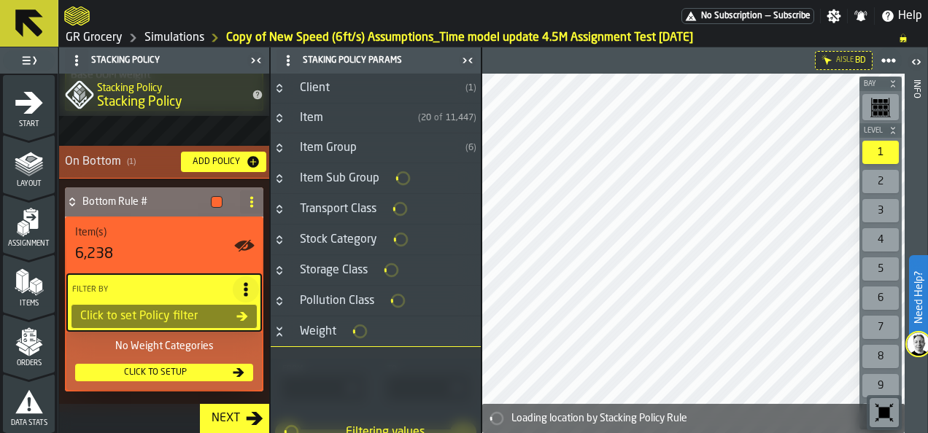
scroll to position [431, 0]
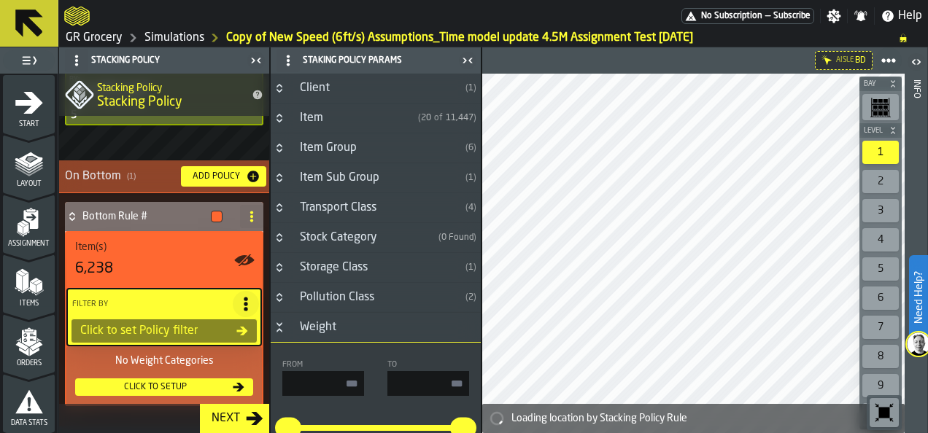
type input "*"
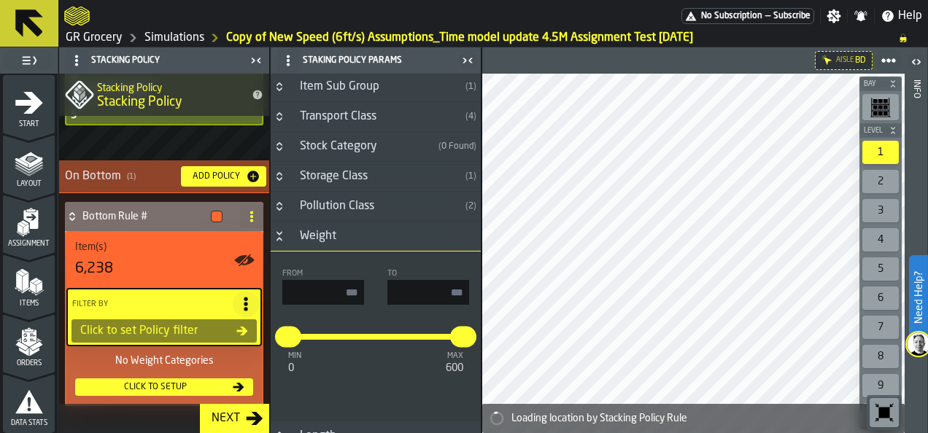
scroll to position [96, 0]
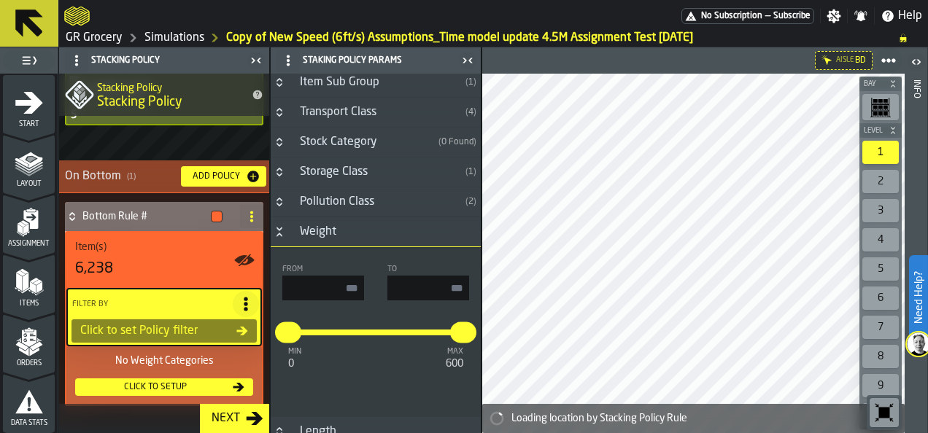
click at [352, 280] on input "input-value-" at bounding box center [323, 288] width 82 height 25
click at [339, 285] on input "input-value-" at bounding box center [323, 288] width 82 height 25
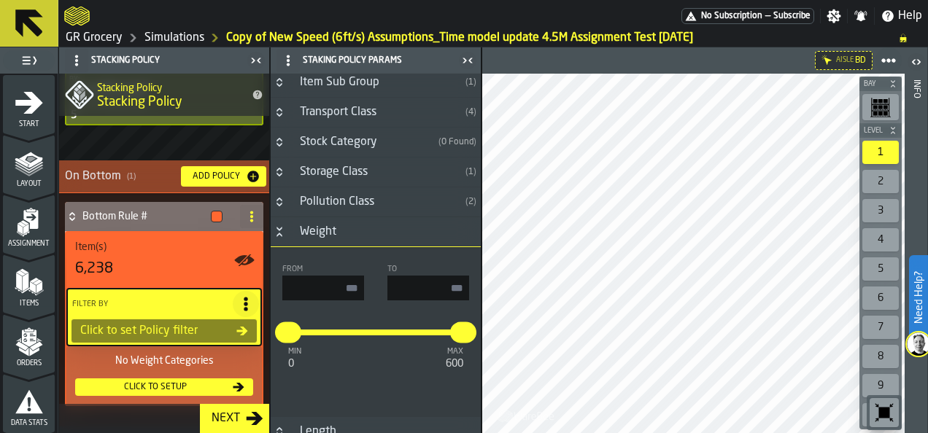
drag, startPoint x: 323, startPoint y: 280, endPoint x: 349, endPoint y: 390, distance: 113.3
click at [349, 390] on div "From To min 0 max 600 * ***" at bounding box center [376, 332] width 210 height 147
click at [326, 296] on input "input-value-" at bounding box center [323, 288] width 82 height 25
type input "**"
click at [336, 317] on div "min 0 max 600 * ***" at bounding box center [375, 344] width 187 height 64
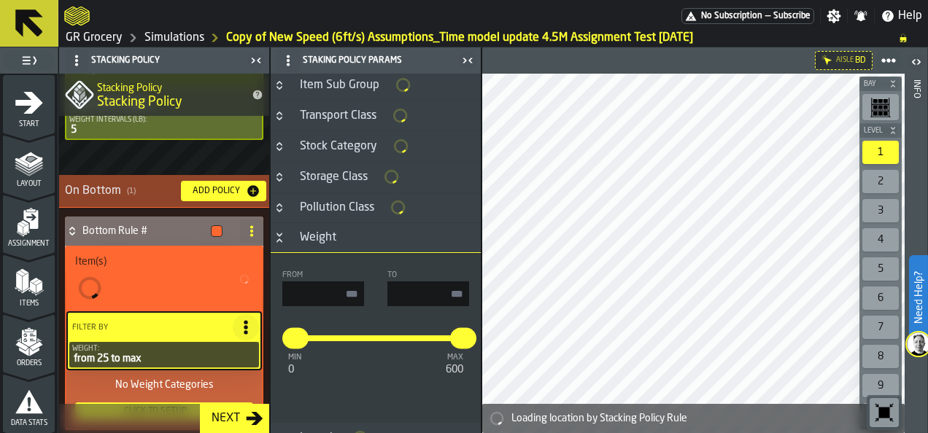
type input "**"
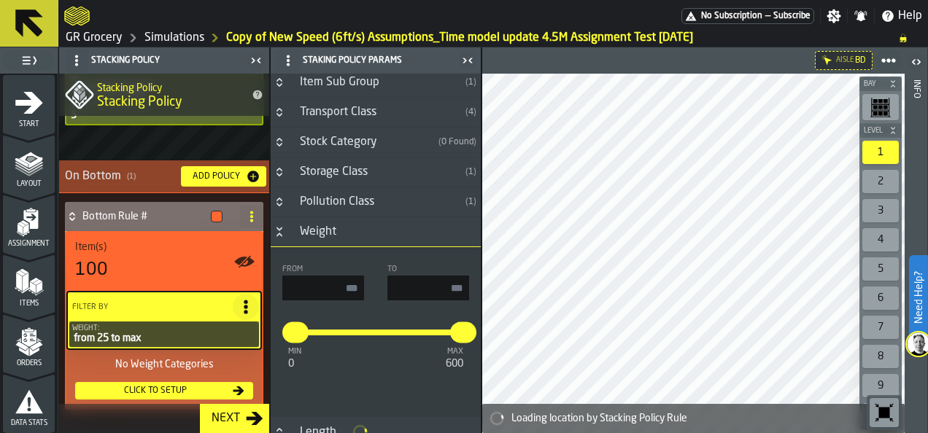
type input "*"
click at [207, 330] on div "Weight:" at bounding box center [164, 329] width 184 height 8
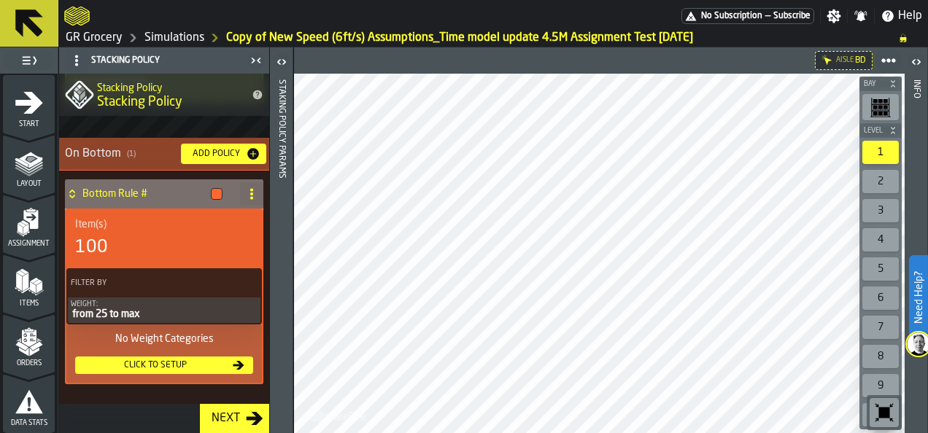
scroll to position [451, 0]
click at [163, 337] on div "No Weight Categories" at bounding box center [164, 339] width 178 height 12
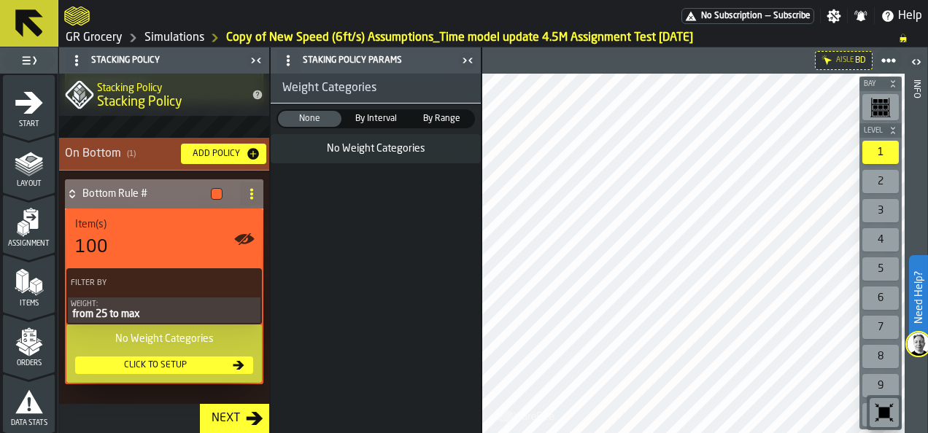
click at [250, 273] on span at bounding box center [247, 283] width 26 height 26
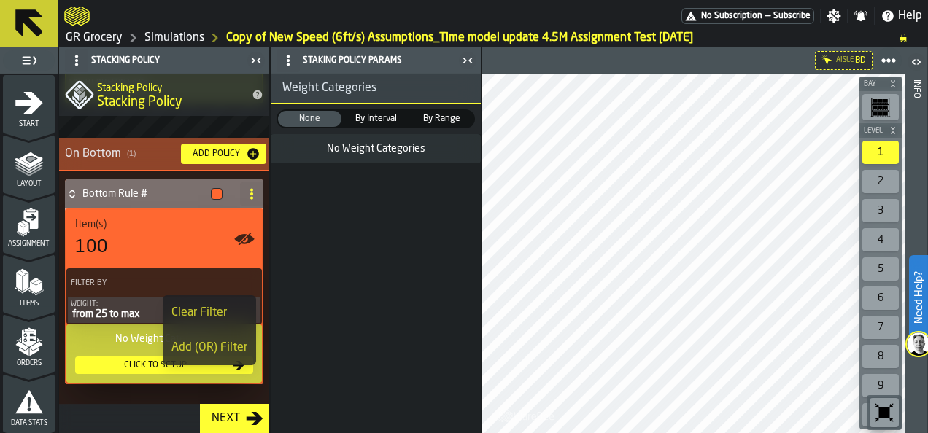
click at [211, 350] on div "Add (OR) Filter" at bounding box center [209, 348] width 76 height 18
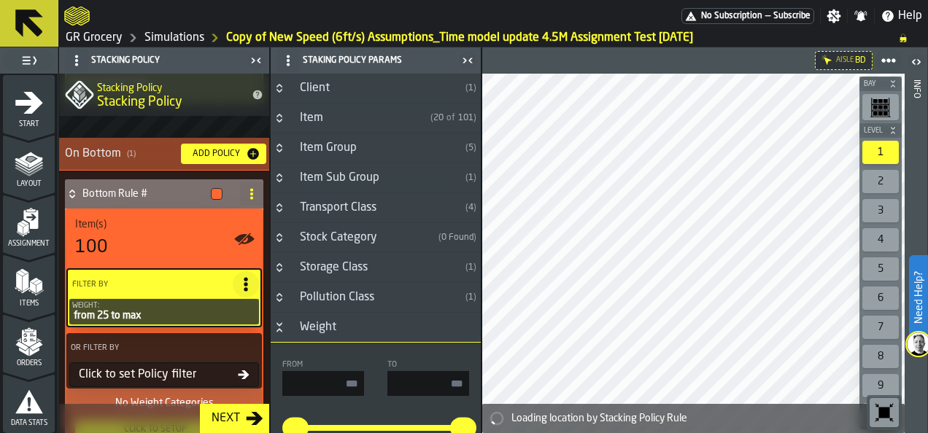
type input "*"
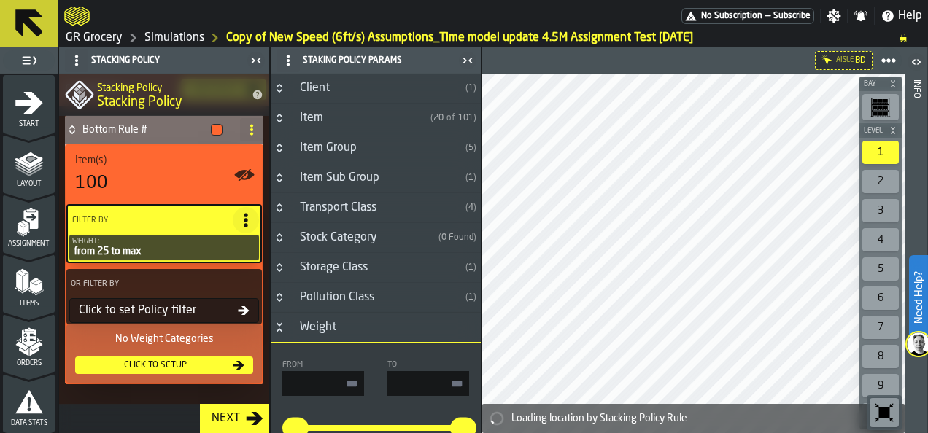
click at [228, 311] on div "Click to set Policy filter" at bounding box center [155, 311] width 165 height 18
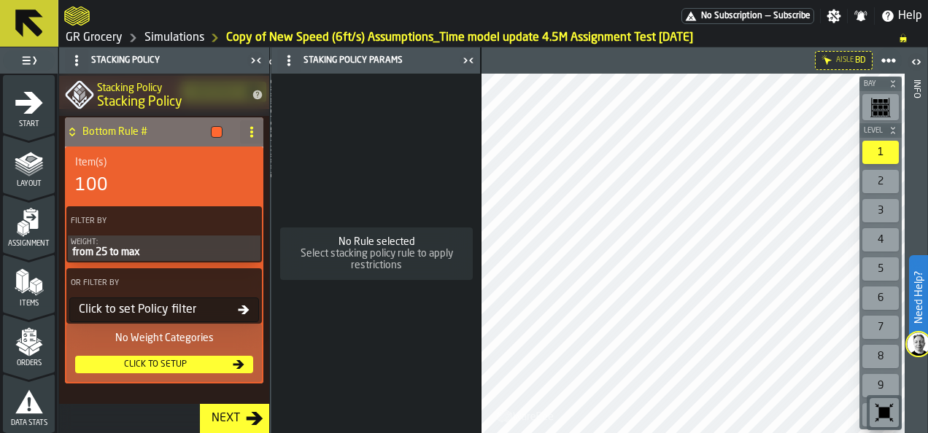
scroll to position [512, 0]
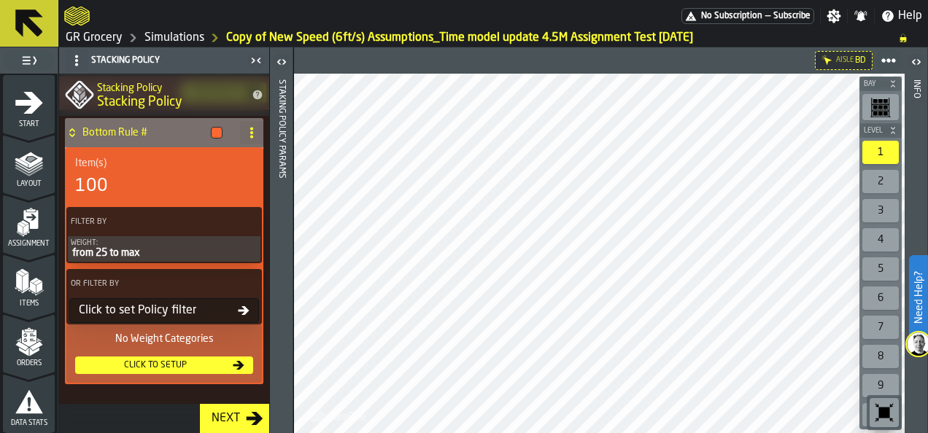
click at [239, 309] on icon at bounding box center [244, 310] width 11 height 9
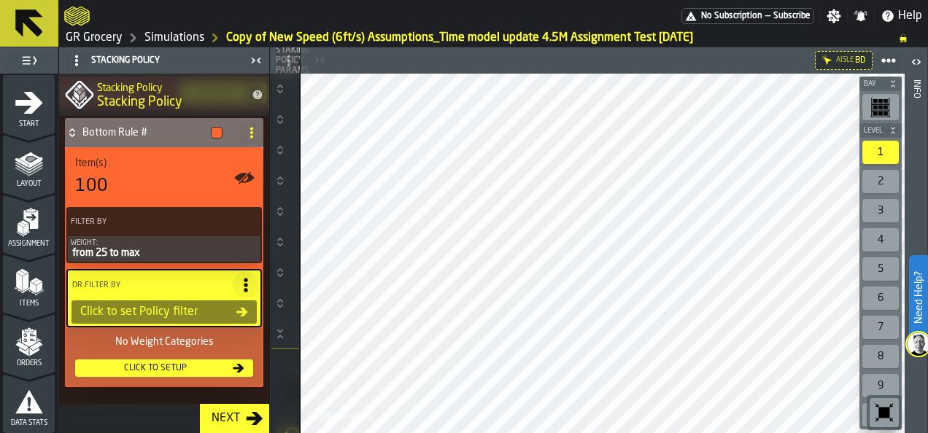
scroll to position [515, 0]
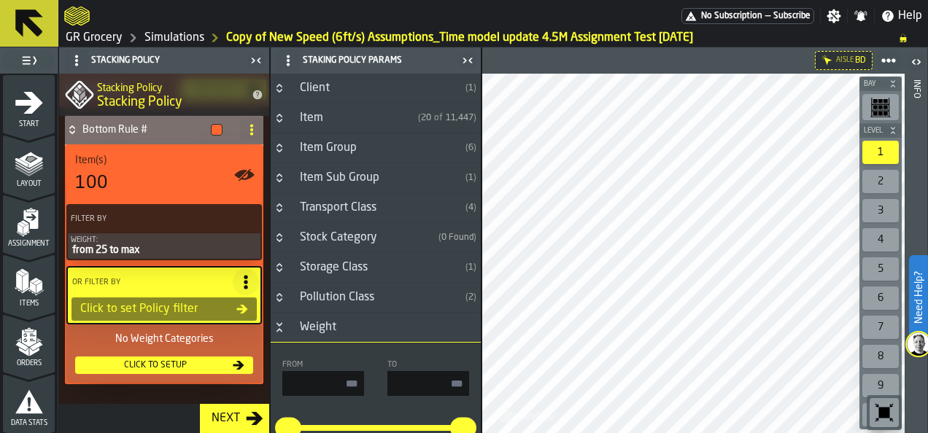
click at [306, 322] on div "Weight" at bounding box center [318, 328] width 54 height 18
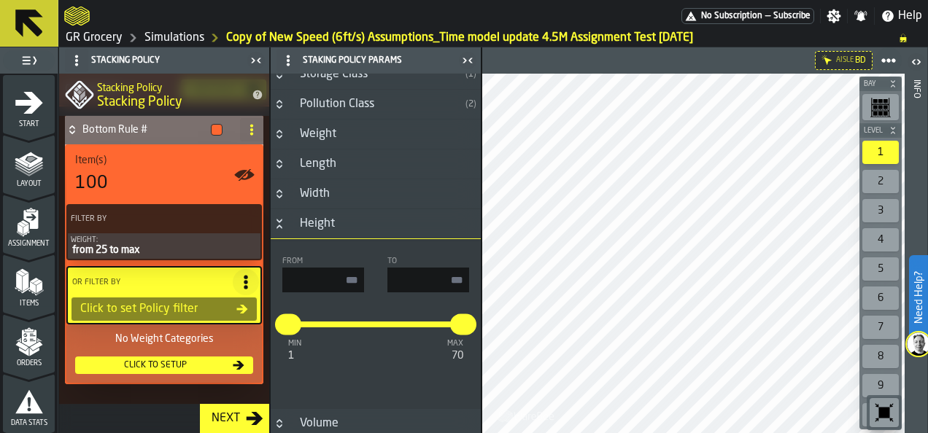
scroll to position [193, 0]
click at [444, 271] on input "input-value-" at bounding box center [428, 281] width 82 height 25
type input "**"
click at [371, 308] on div "min 1 max 70 * **" at bounding box center [375, 337] width 187 height 64
type input "**"
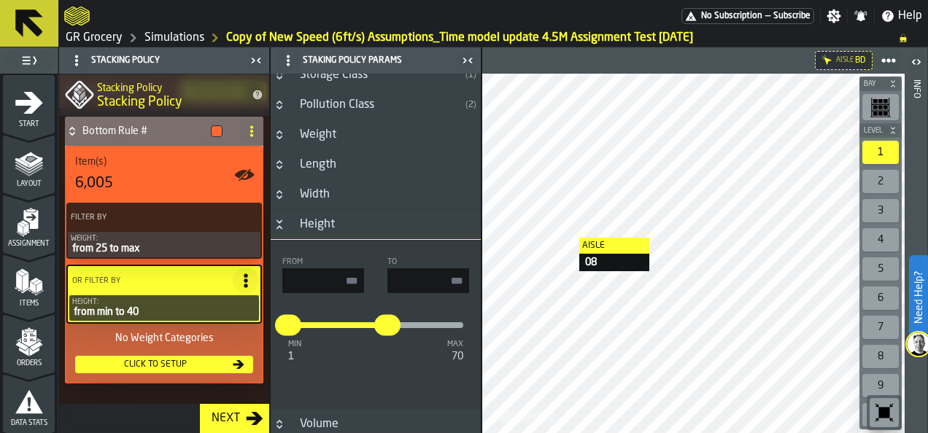
click at [242, 277] on icon at bounding box center [246, 281] width 15 height 15
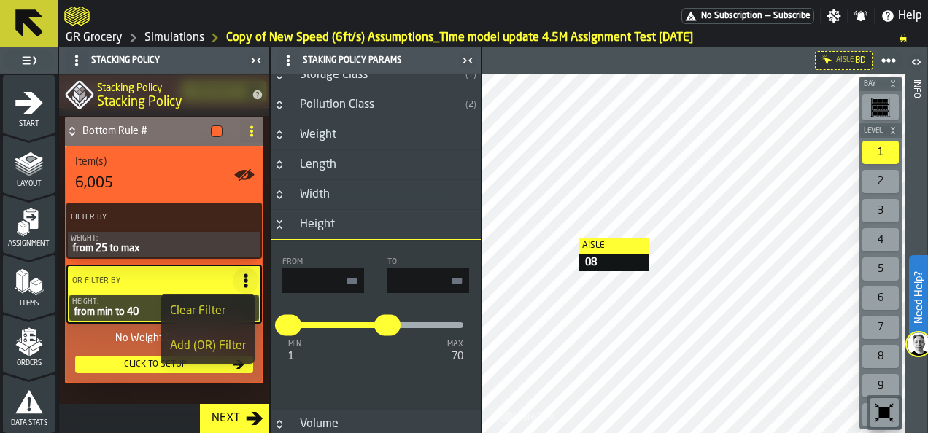
click at [83, 341] on div "No Weight Categories" at bounding box center [164, 339] width 178 height 12
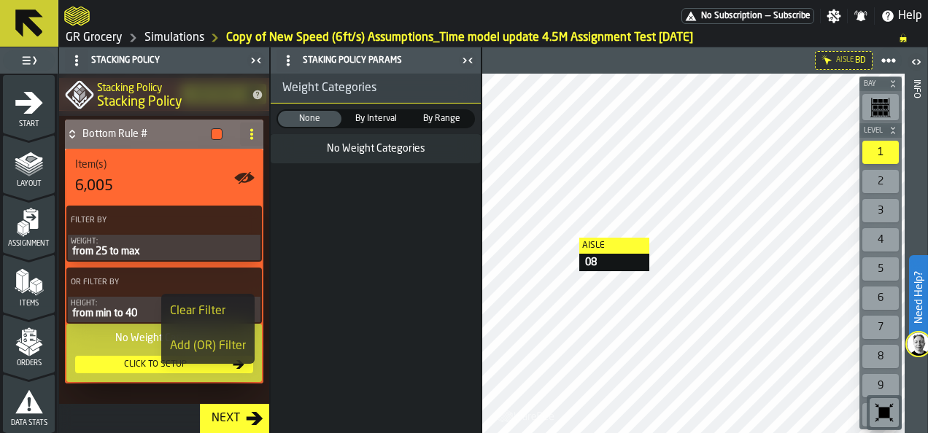
scroll to position [514, 0]
click at [466, 58] on icon "button-toggle-Close me" at bounding box center [468, 61] width 18 height 18
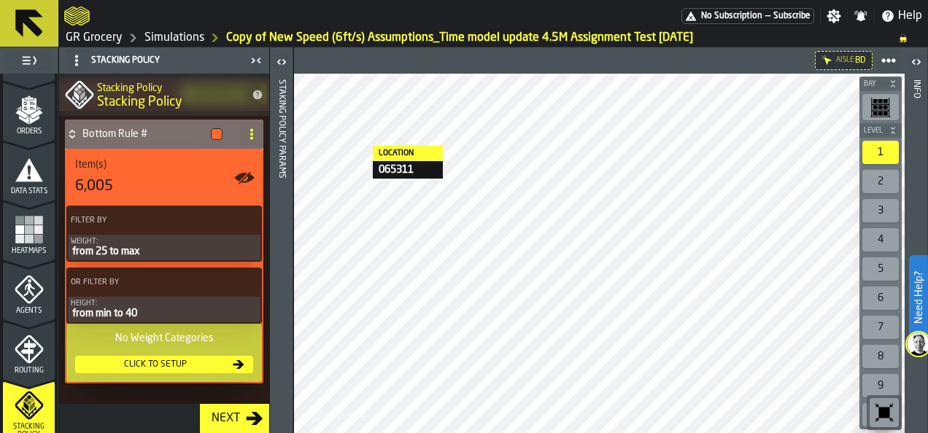
scroll to position [412, 0]
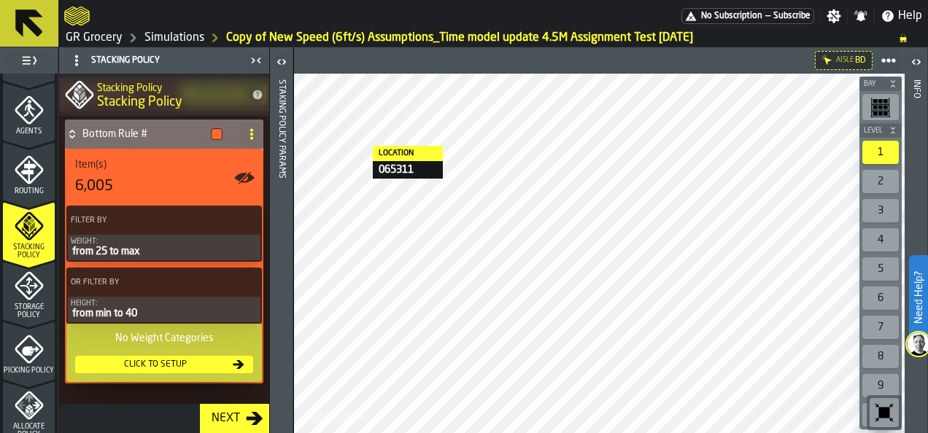
click at [35, 190] on span "Routing" at bounding box center [29, 192] width 52 height 8
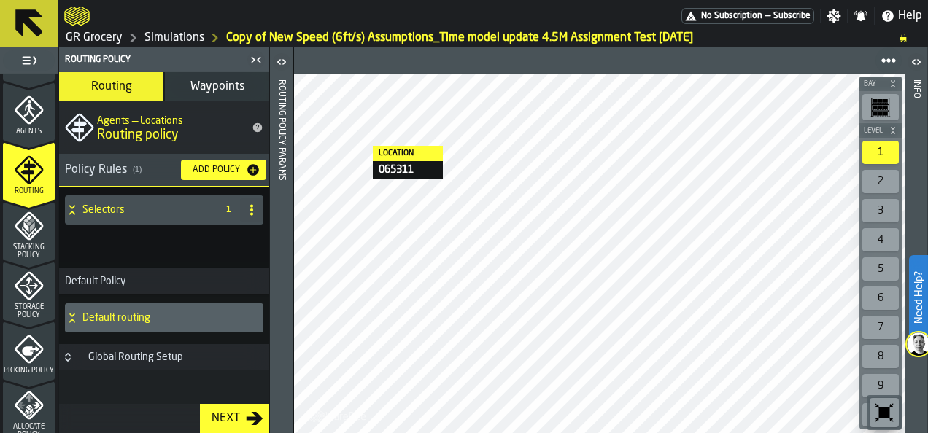
click at [29, 228] on polygon "menu Stacking Policy" at bounding box center [31, 227] width 5 height 10
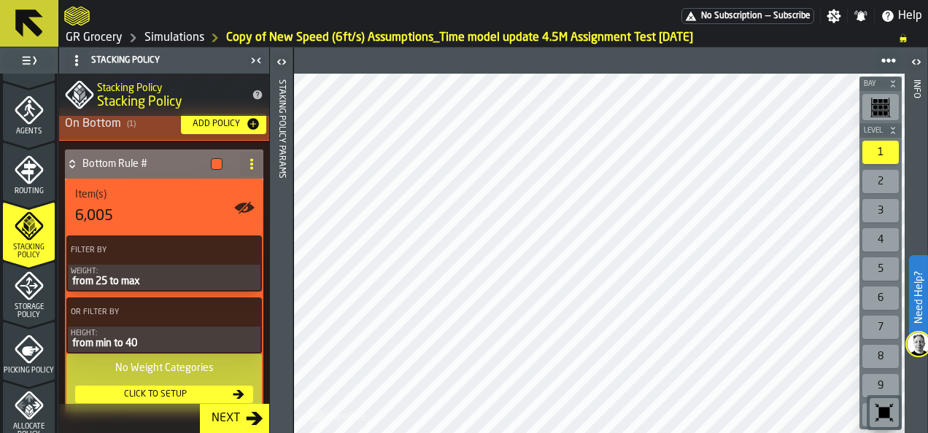
scroll to position [486, 0]
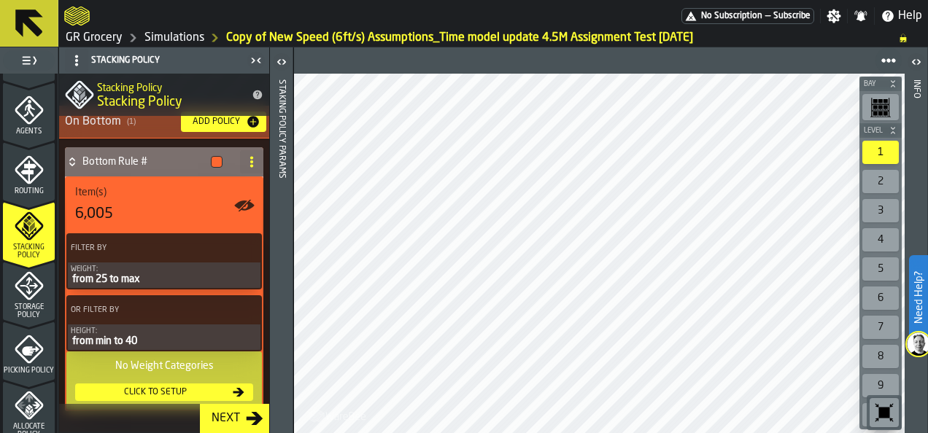
click at [883, 177] on div "2" at bounding box center [880, 181] width 36 height 23
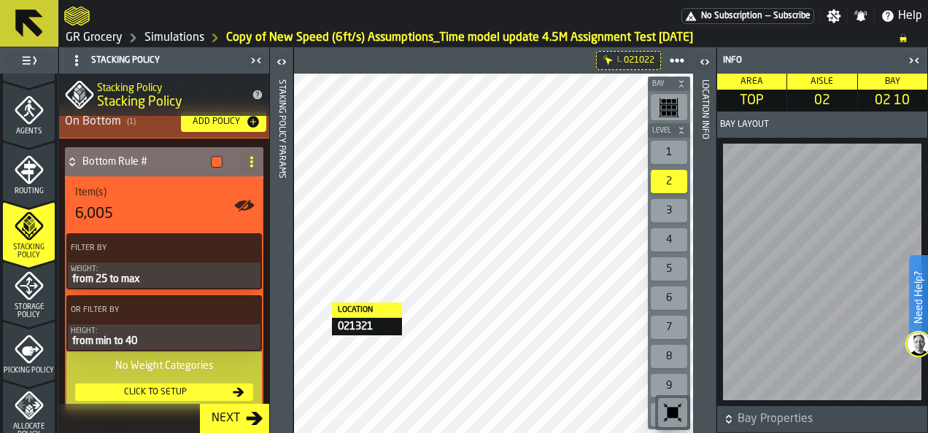
scroll to position [0, 0]
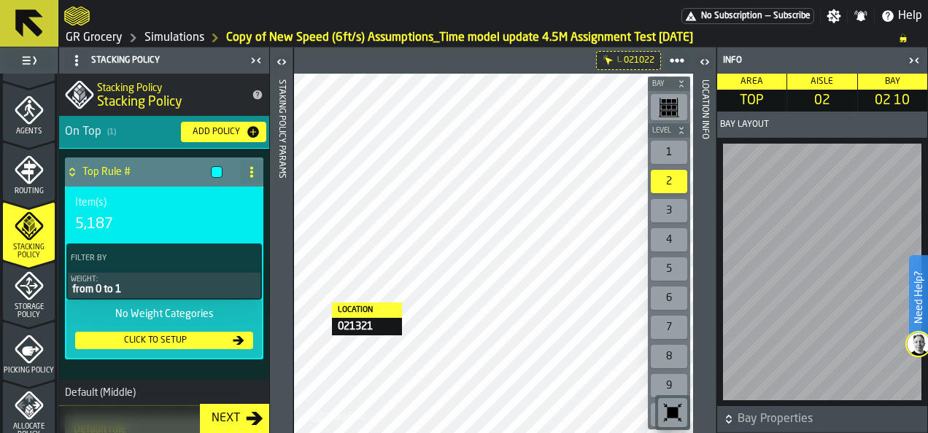
click at [158, 211] on div "Item(s) 5,187" at bounding box center [164, 216] width 178 height 38
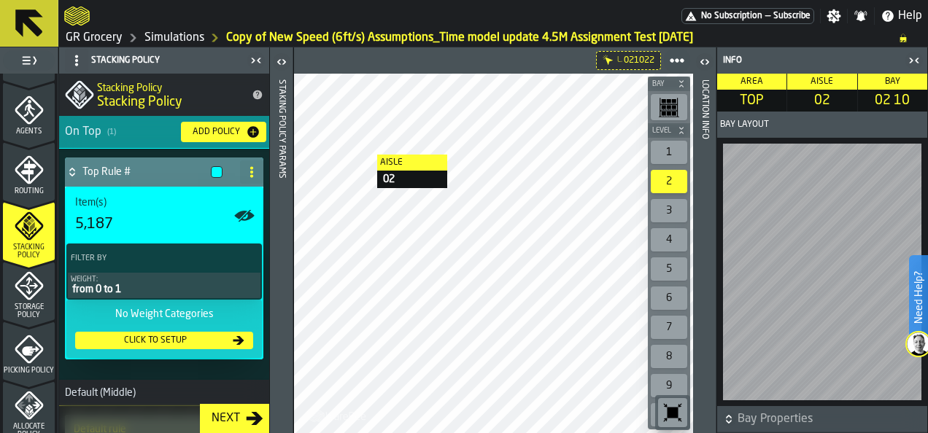
click at [915, 60] on icon "button-toggle-Close me" at bounding box center [915, 61] width 18 height 18
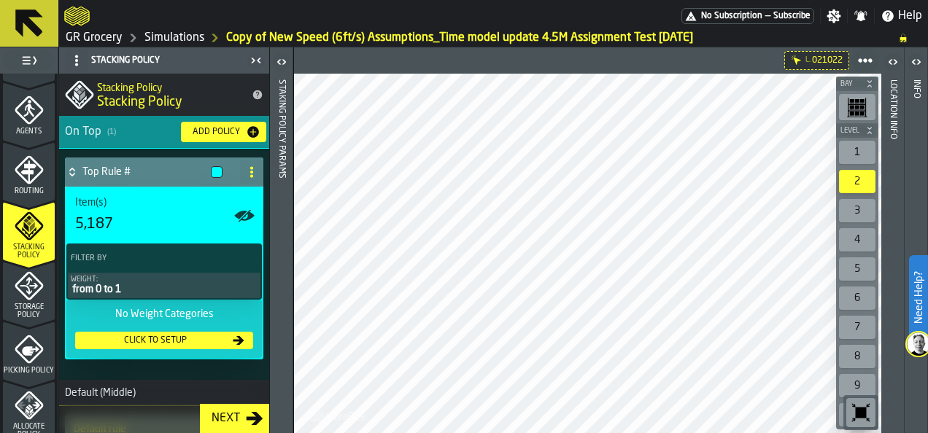
click at [151, 287] on div "from 0 to 1" at bounding box center [164, 290] width 187 height 12
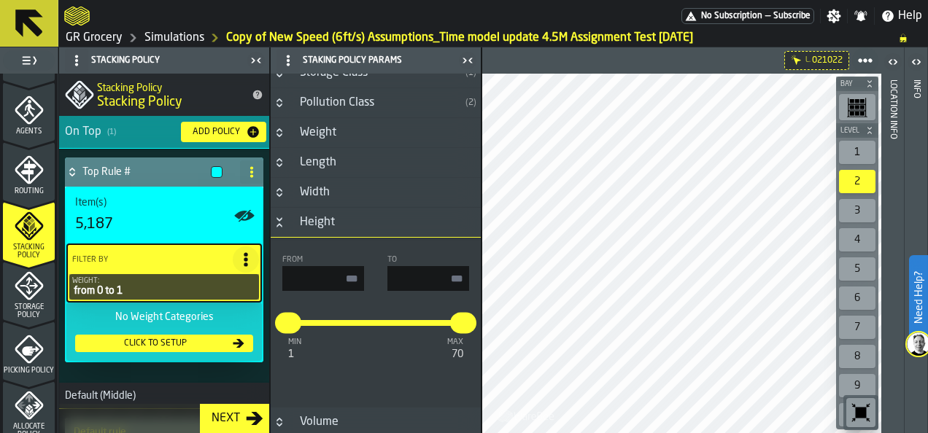
scroll to position [194, 0]
